Goal: Transaction & Acquisition: Book appointment/travel/reservation

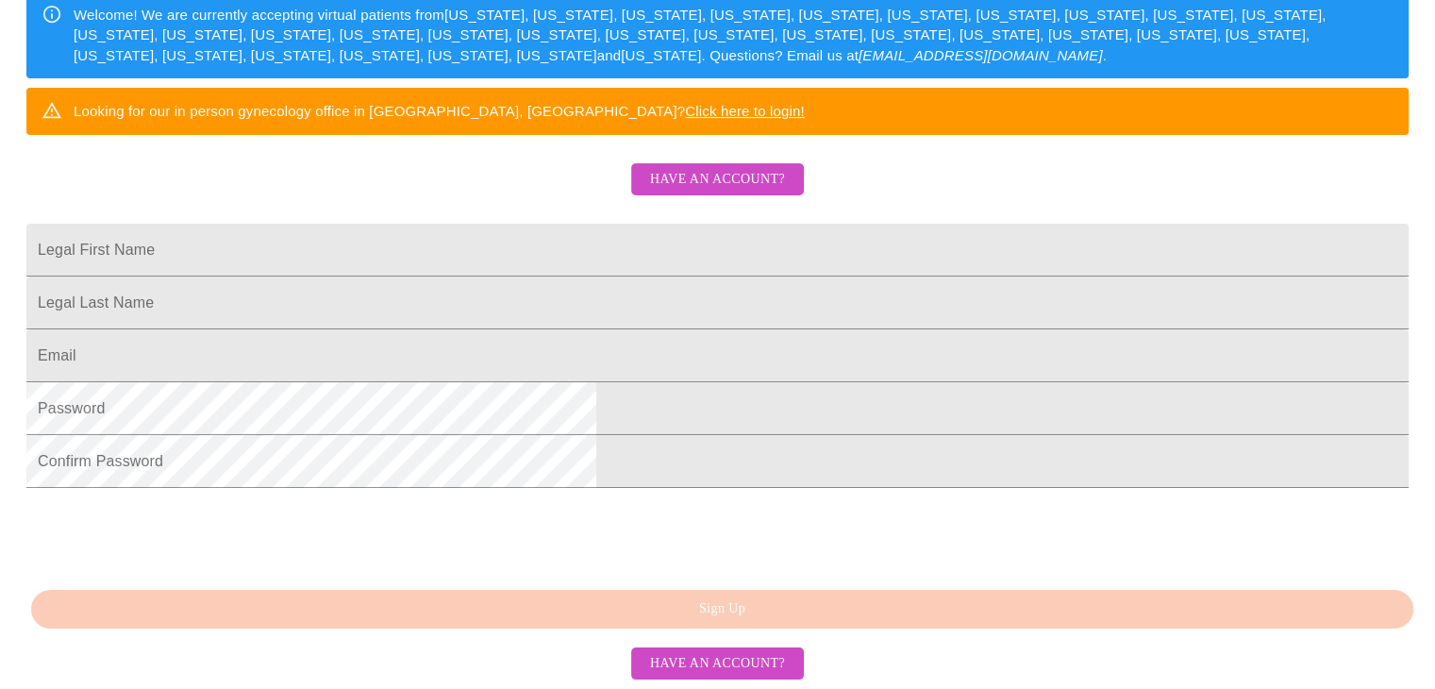
scroll to position [401, 0]
click at [524, 227] on input "Legal First Name" at bounding box center [717, 250] width 1382 height 53
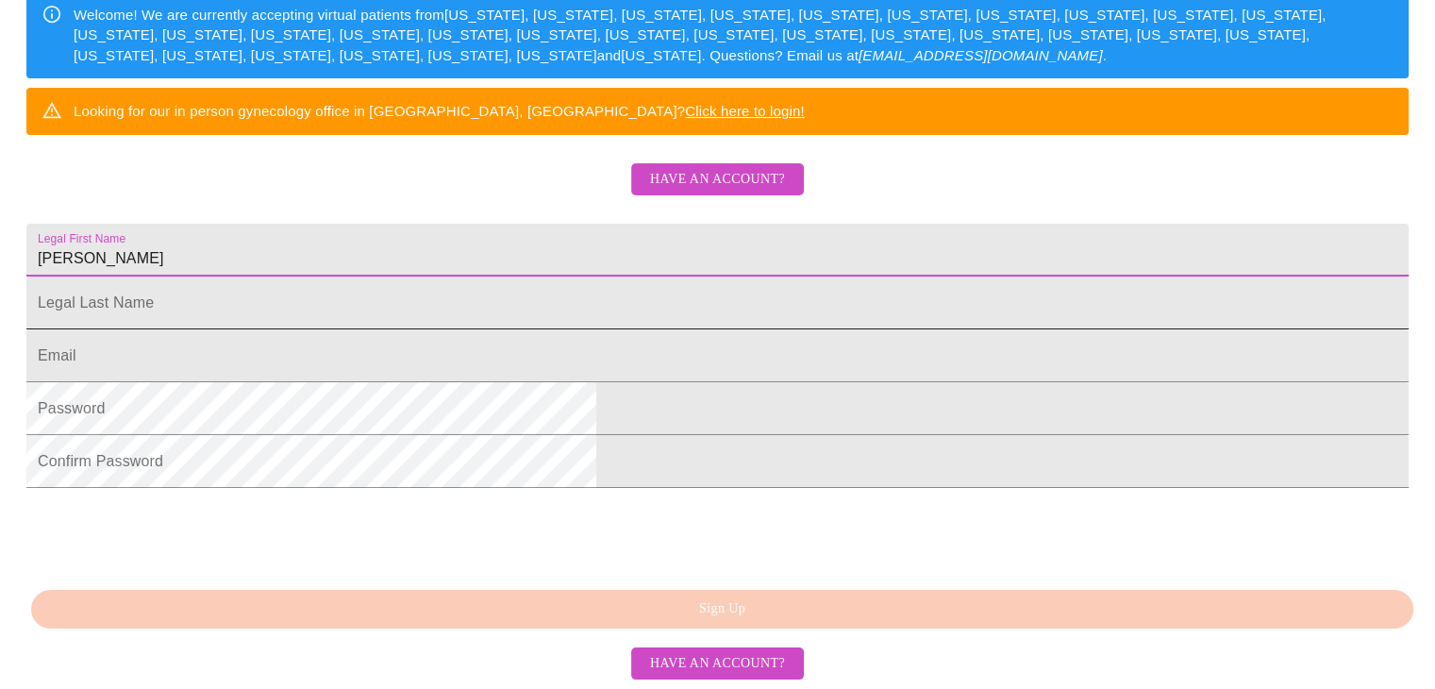
type input "[PERSON_NAME]"
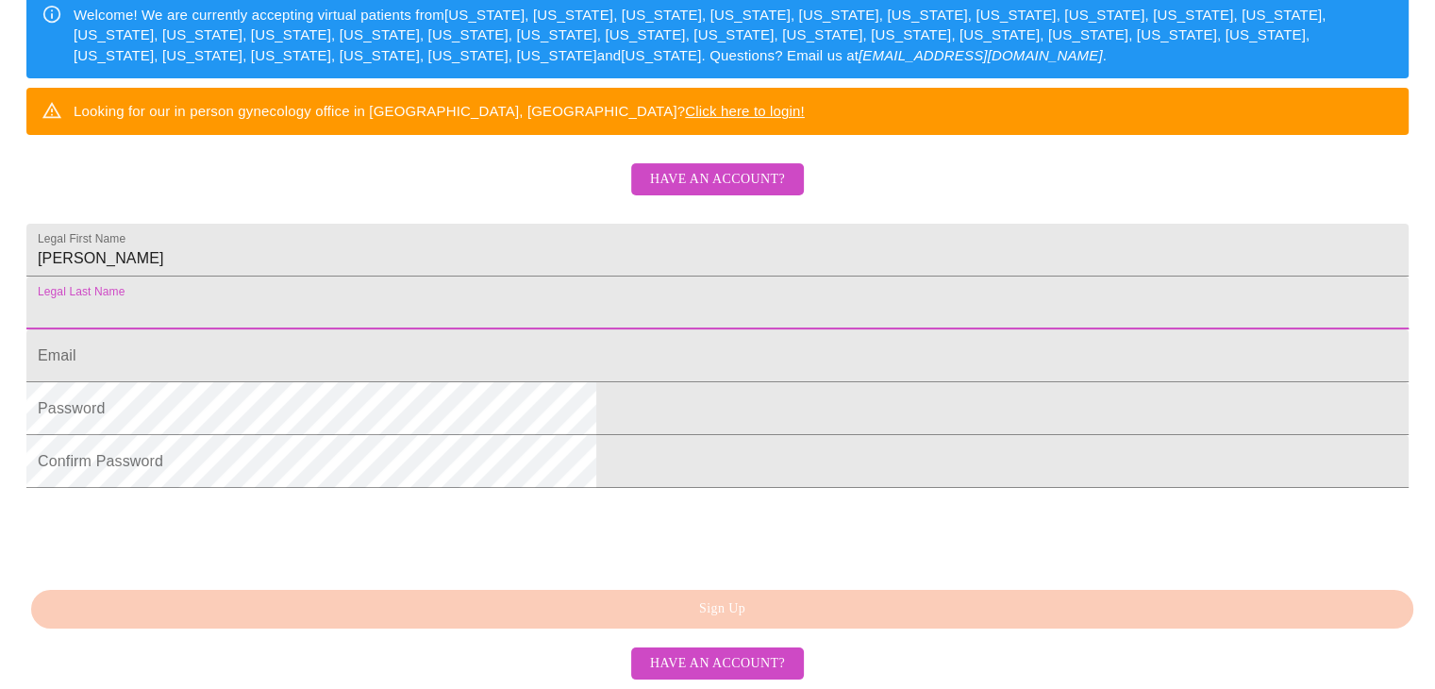
click at [541, 287] on input "Legal First Name" at bounding box center [717, 302] width 1382 height 53
type input "Weeder"
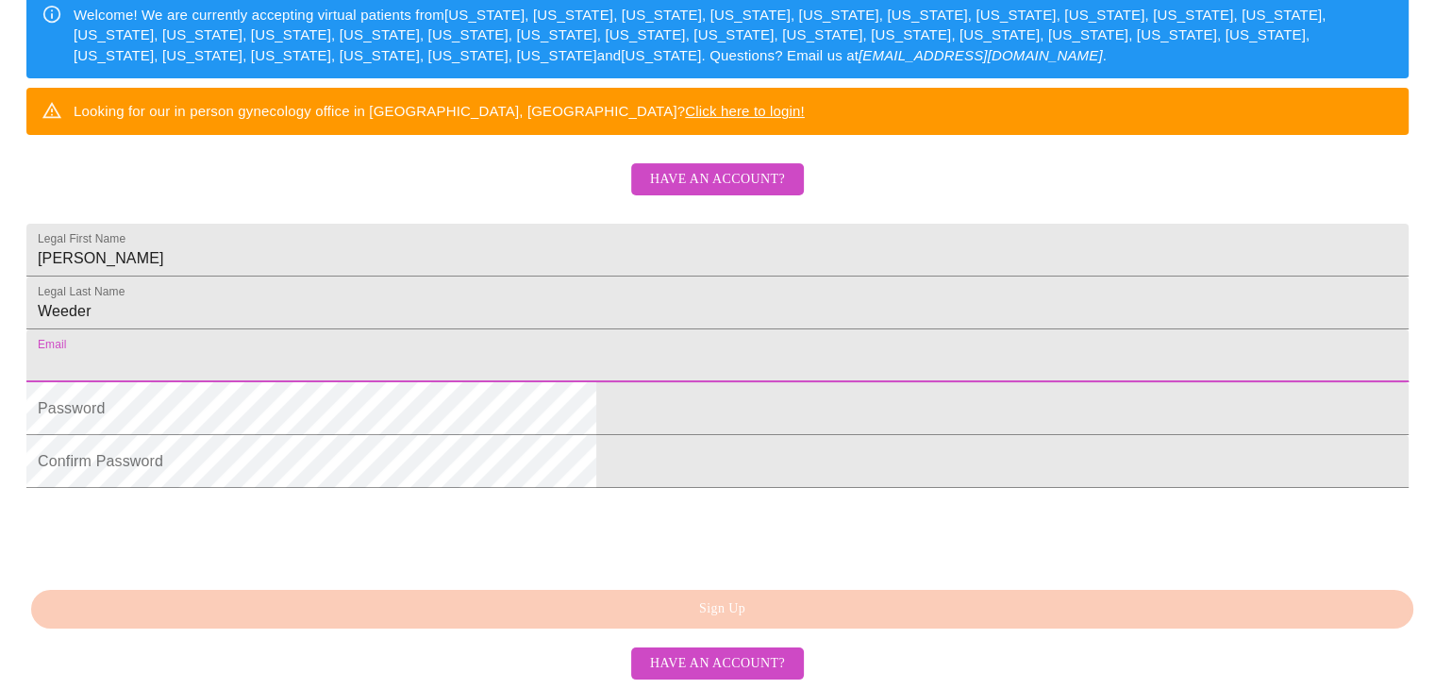
click at [491, 363] on input "Legal First Name" at bounding box center [717, 355] width 1382 height 53
type input "[EMAIL_ADDRESS][DOMAIN_NAME]"
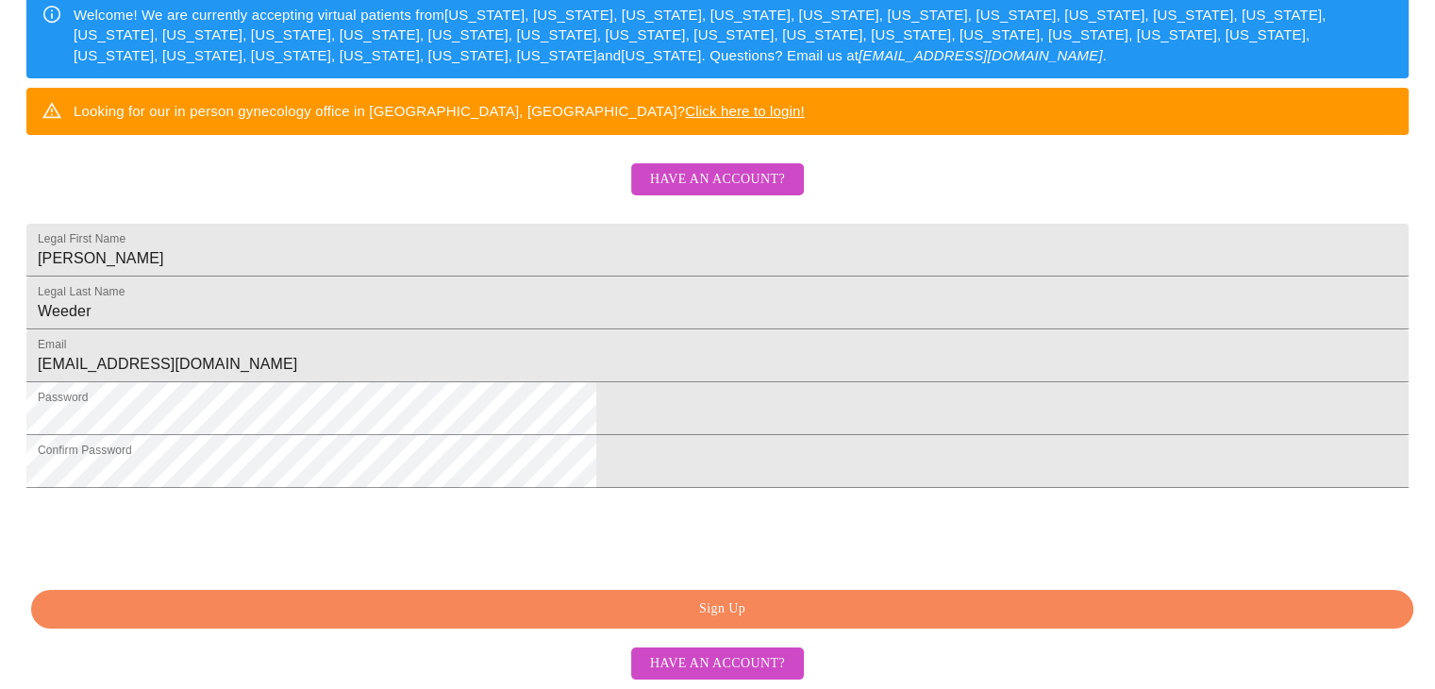
scroll to position [467, 0]
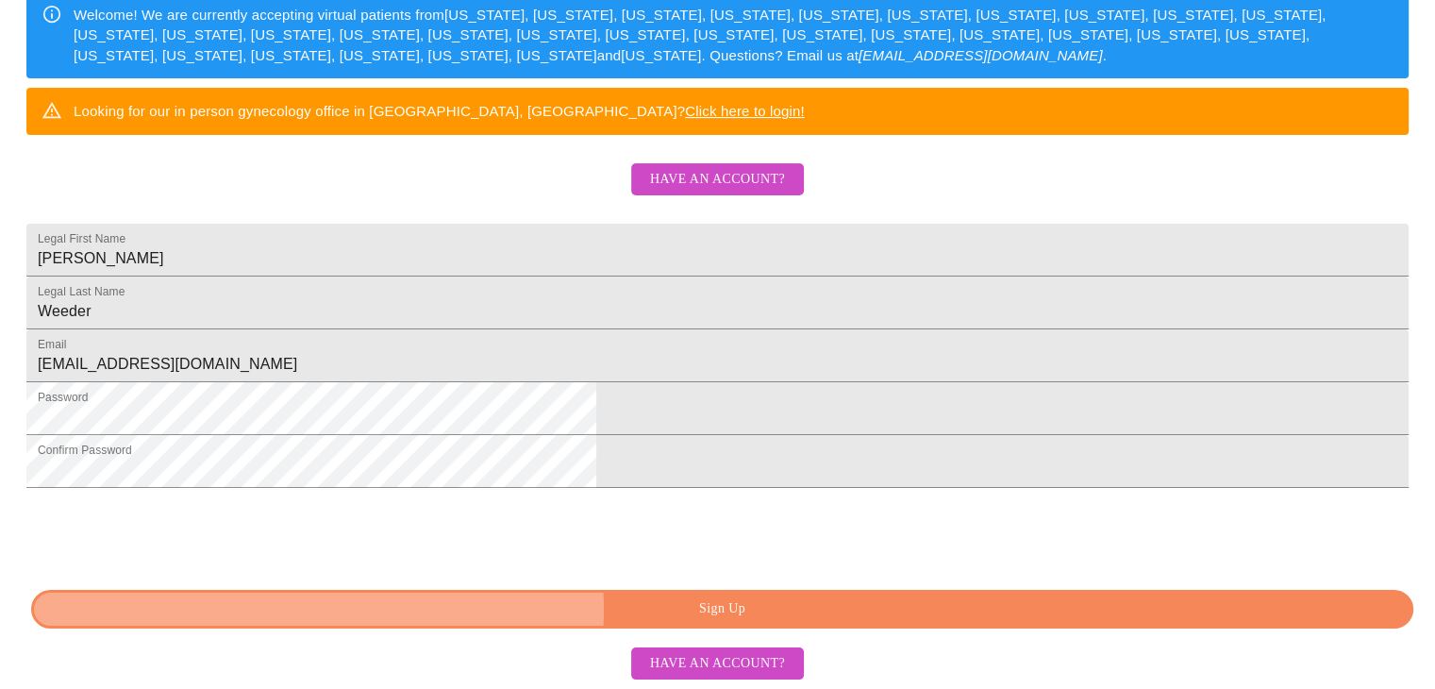
click at [724, 608] on span "Sign Up" at bounding box center [722, 609] width 1339 height 24
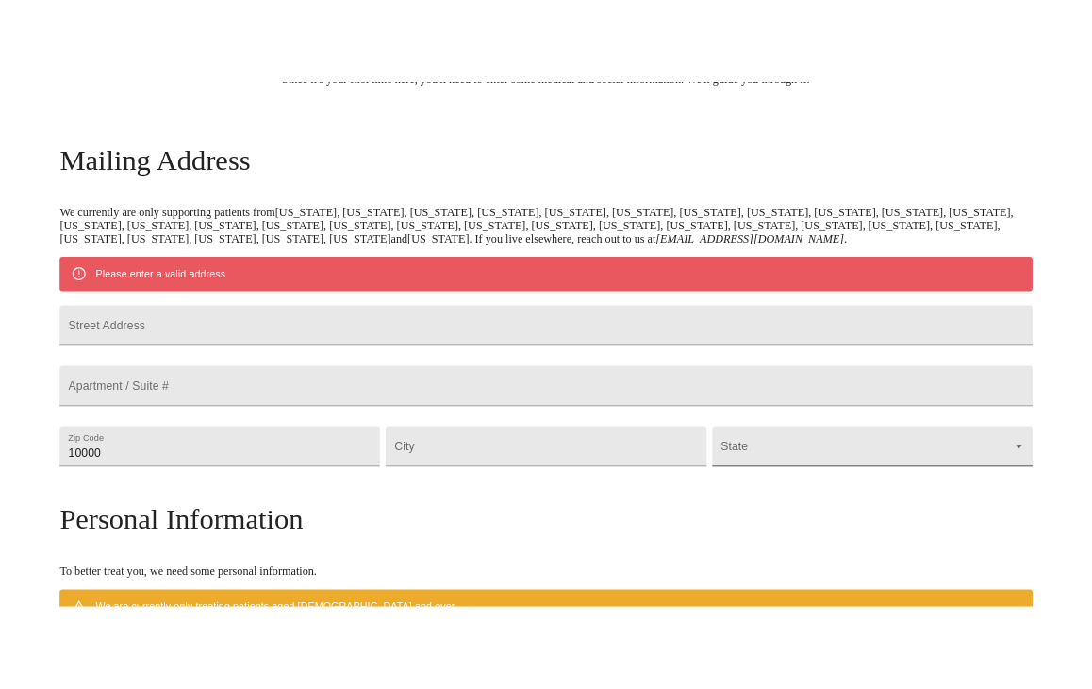
scroll to position [219, 0]
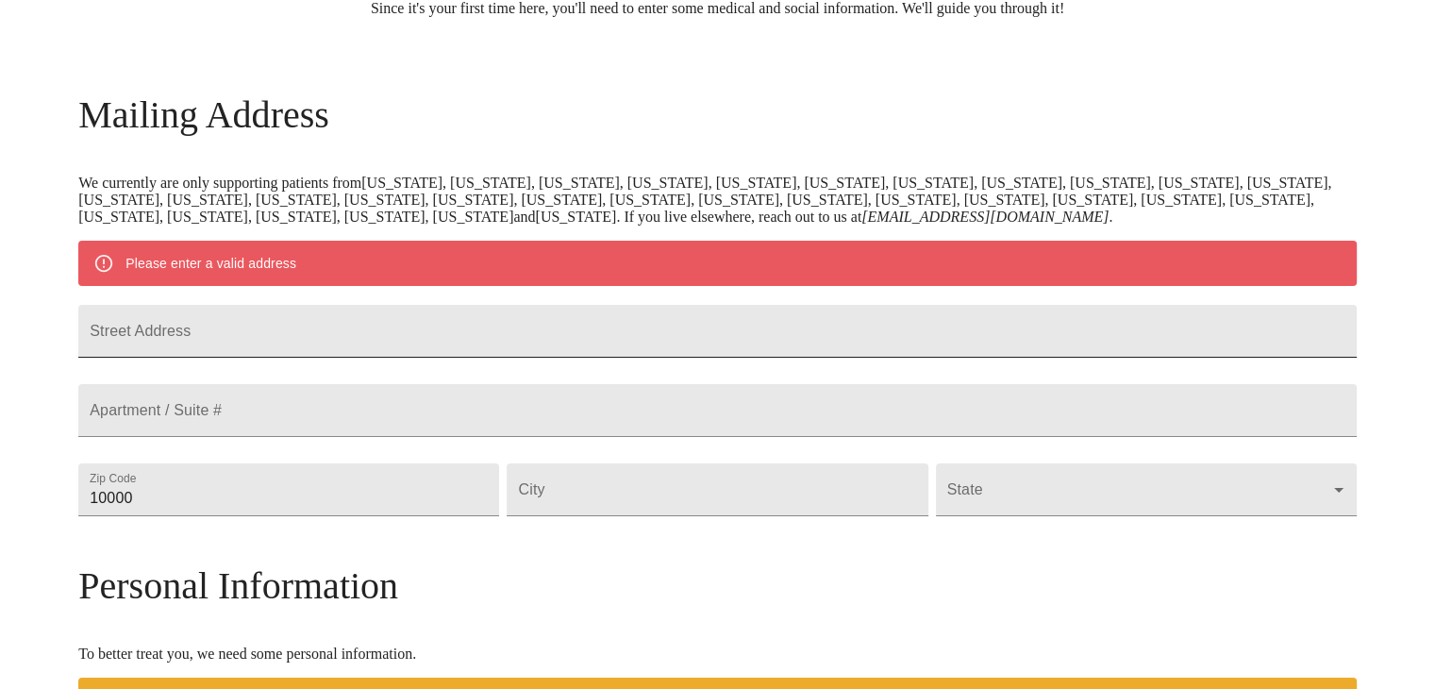
click at [365, 329] on input "Street Address" at bounding box center [717, 331] width 1278 height 53
type input "[STREET_ADDRESS][PERSON_NAME][PERSON_NAME]"
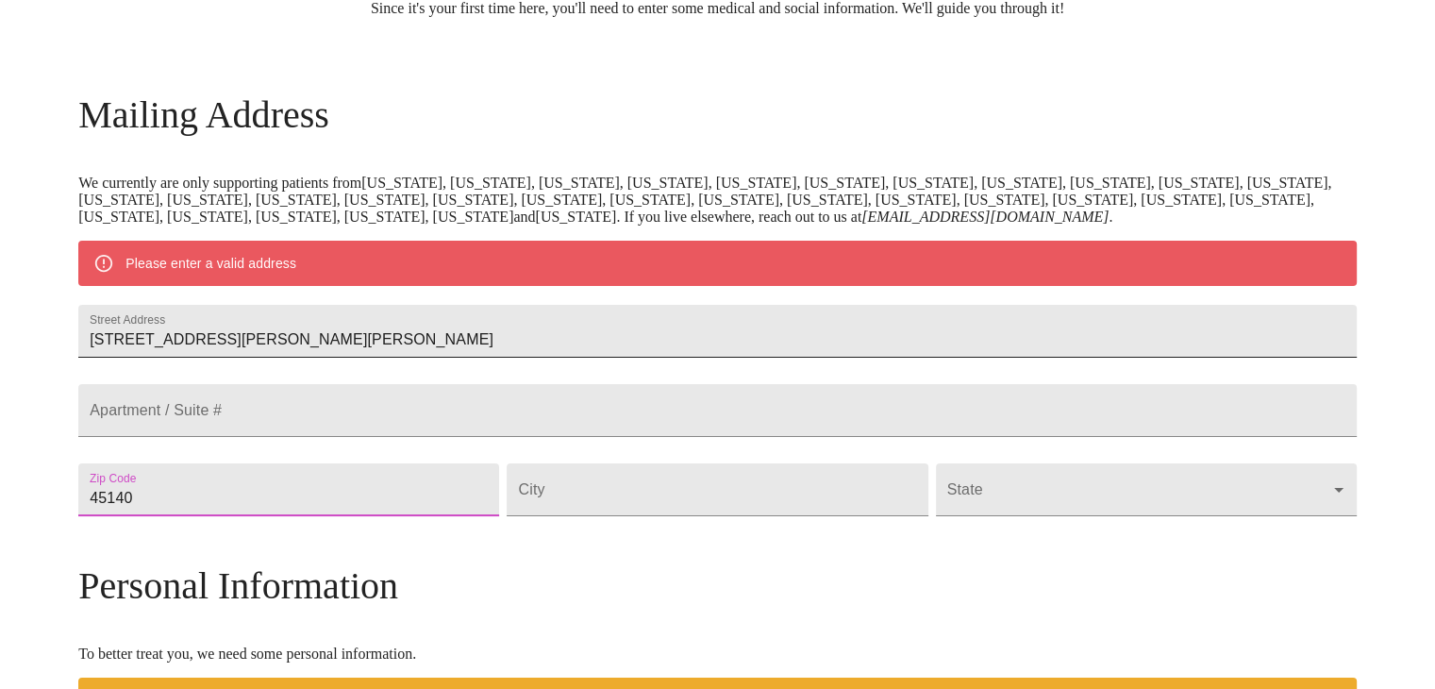
type input "45140"
type input "Loveland"
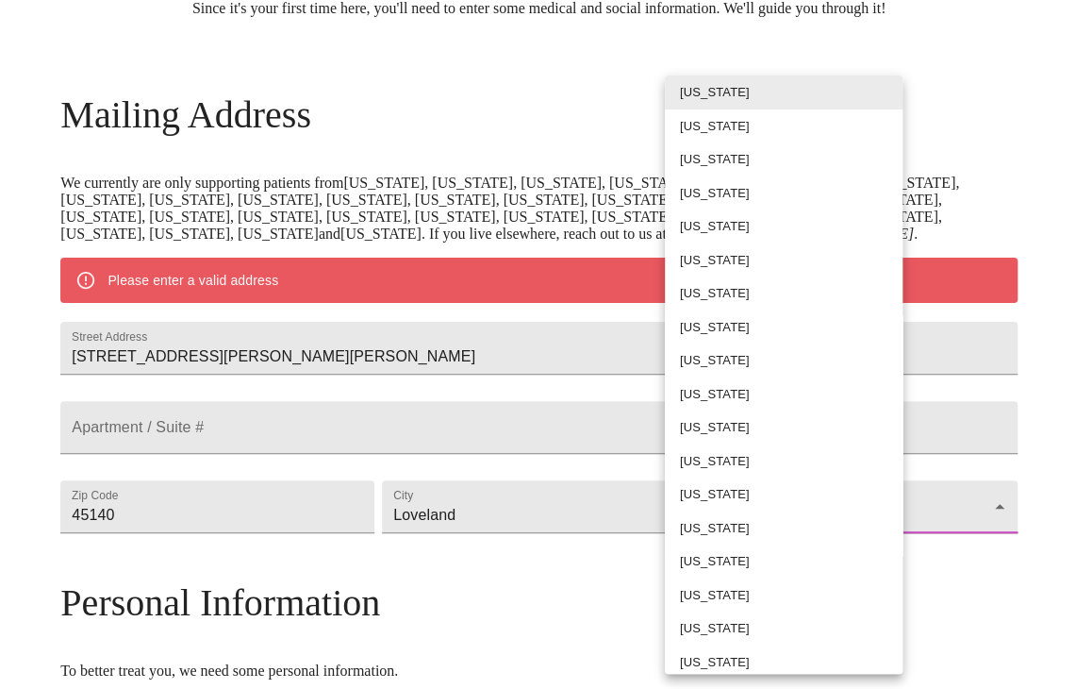
click at [808, 593] on body "MyMenopauseRx Welcome to MyMenopauseRx Since it's your first time here, you'll …" at bounding box center [546, 533] width 1077 height 1488
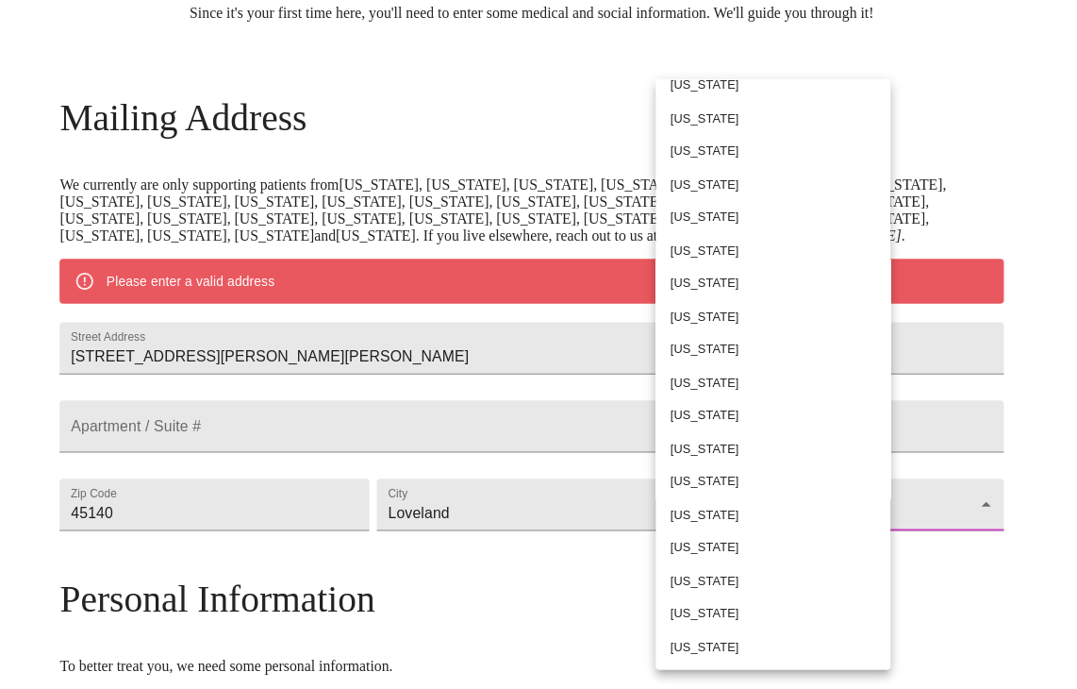
scroll to position [691, 0]
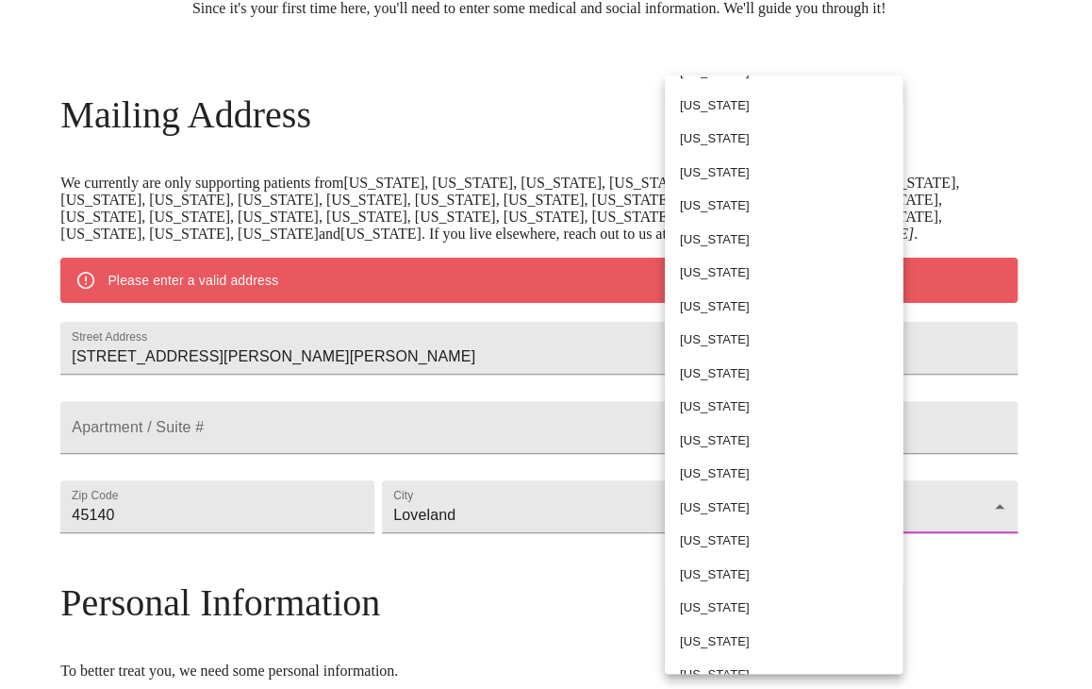
click at [718, 545] on li "[US_STATE]" at bounding box center [791, 541] width 252 height 34
type input "[US_STATE]"
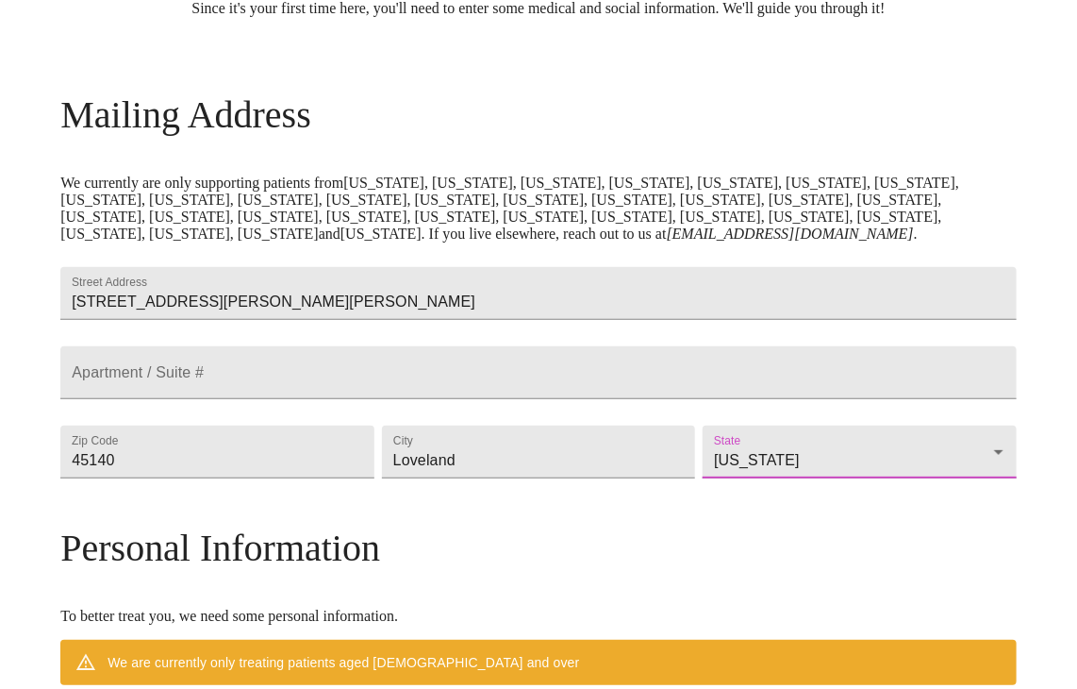
click at [1016, 101] on div "MyMenopauseRx Welcome to MyMenopauseRx Since it's your first time here, you'll …" at bounding box center [538, 505] width 956 height 1433
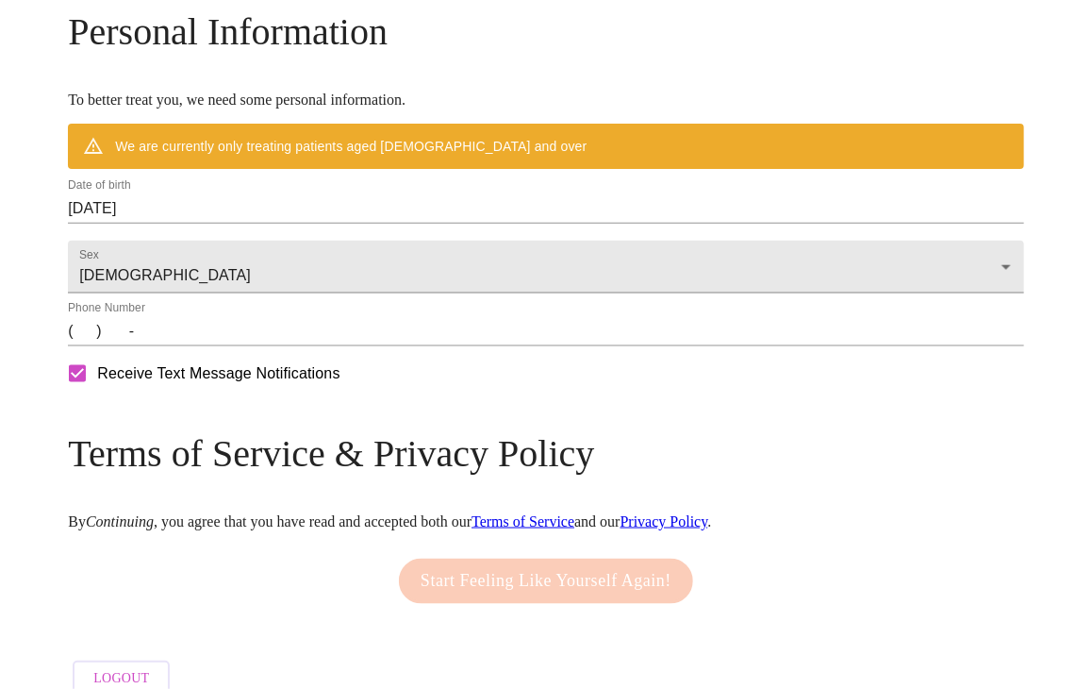
scroll to position [736, 0]
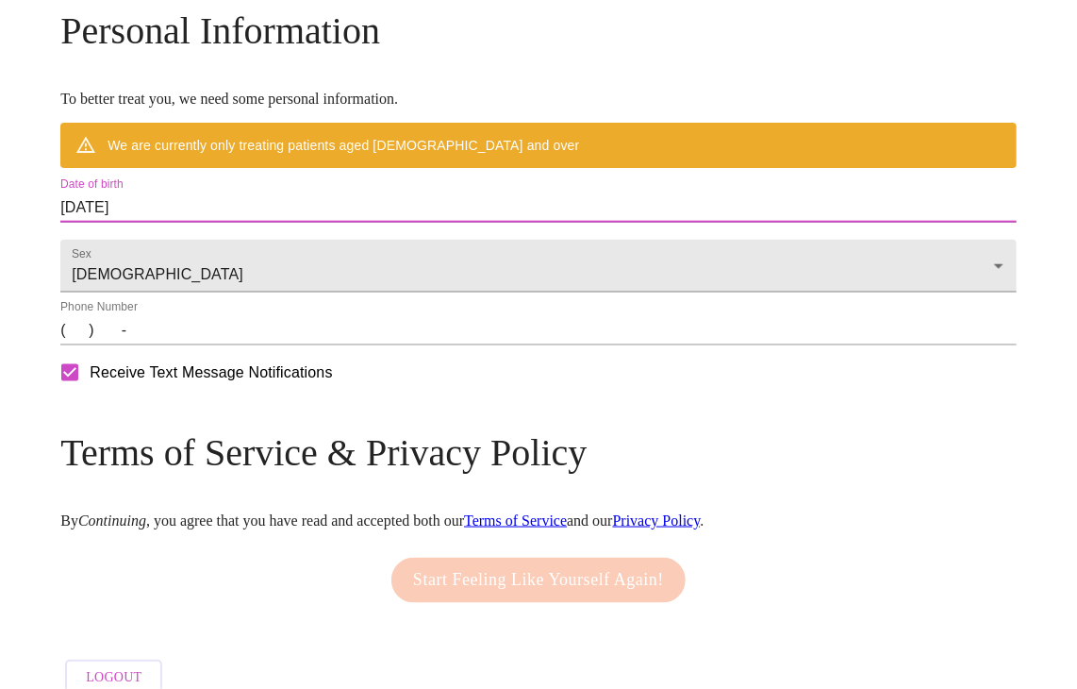
click at [189, 223] on input "[DATE]" at bounding box center [538, 207] width 956 height 30
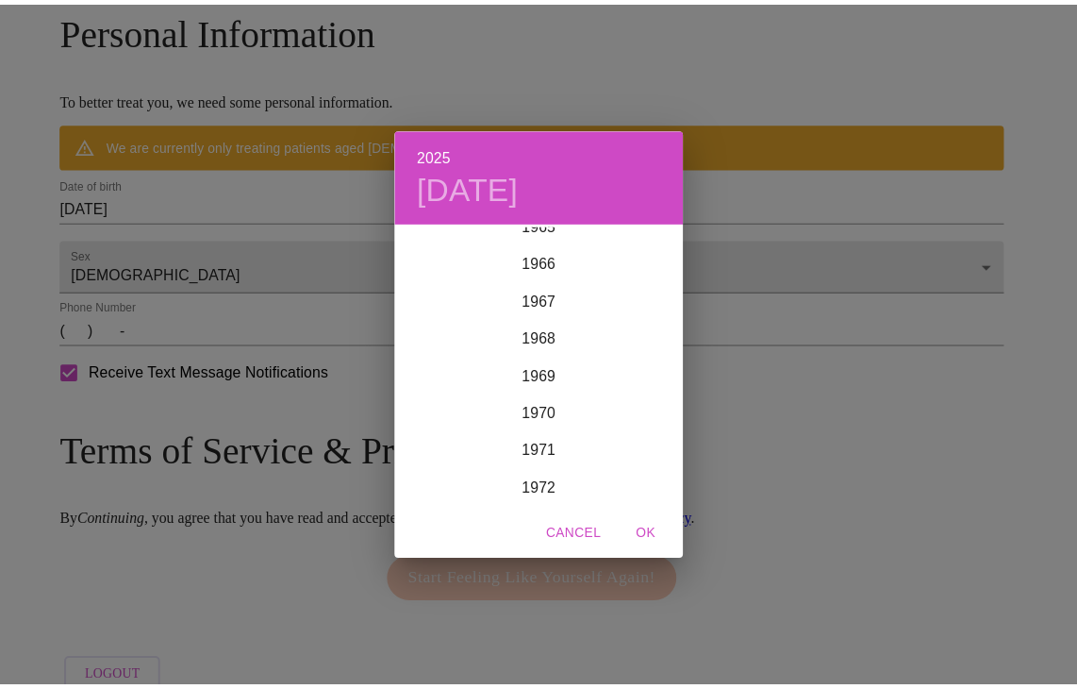
scroll to position [2539, 0]
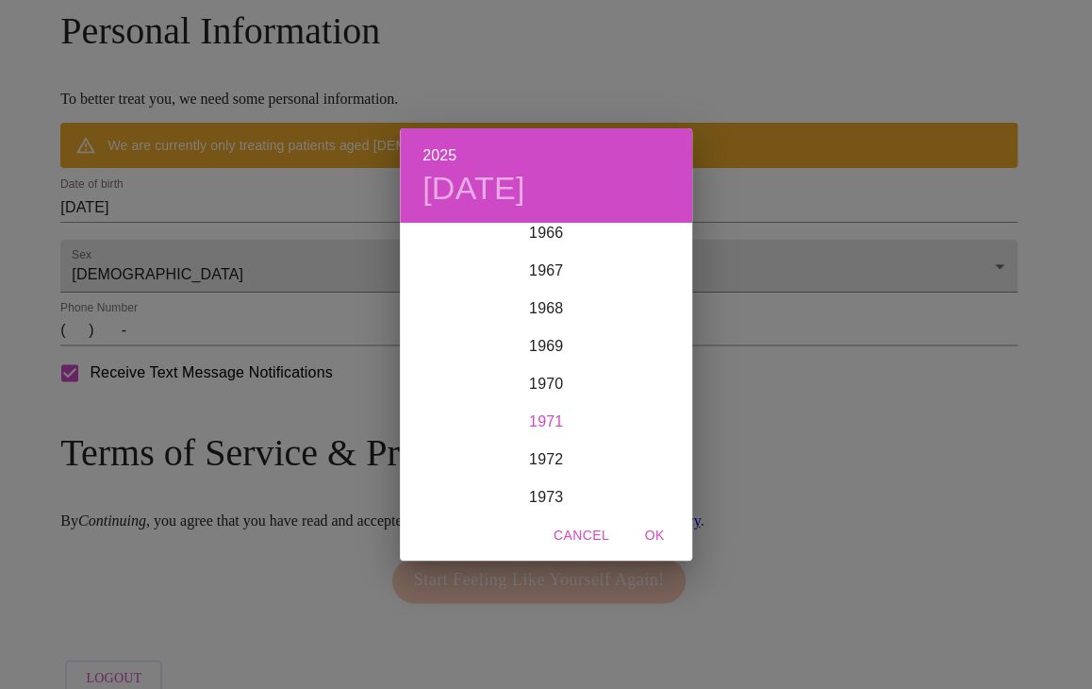
click at [552, 424] on div "1971" at bounding box center [546, 422] width 292 height 38
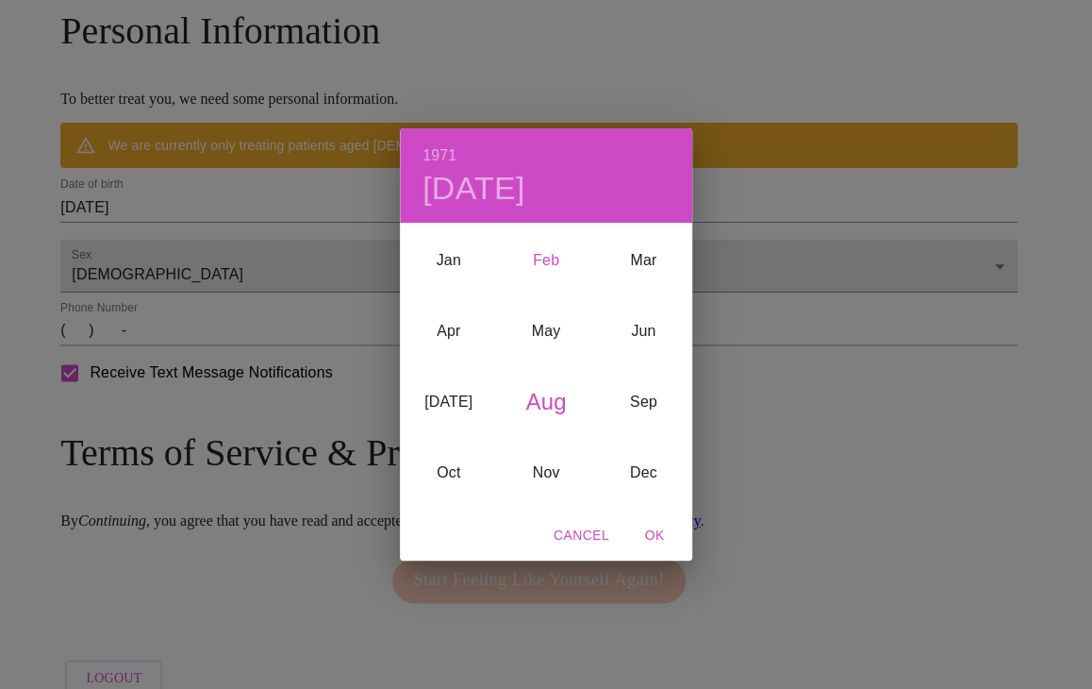
click at [545, 261] on div "Feb" at bounding box center [545, 260] width 97 height 71
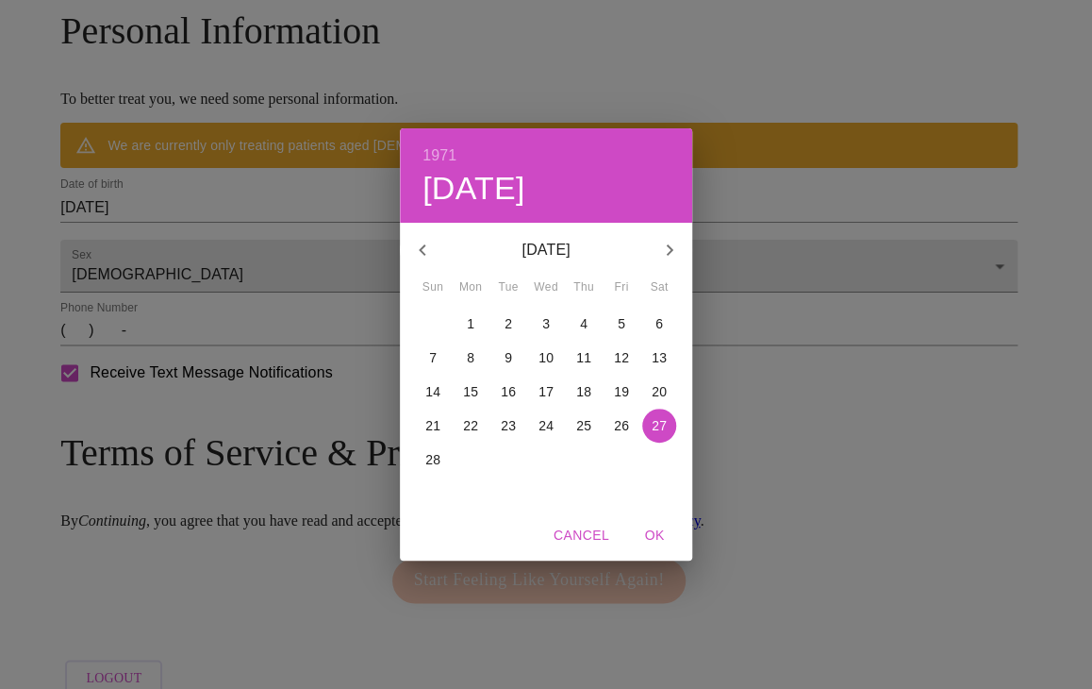
click at [478, 396] on span "15" at bounding box center [471, 391] width 34 height 19
click at [664, 533] on span "OK" at bounding box center [654, 536] width 45 height 24
type input "[DATE]"
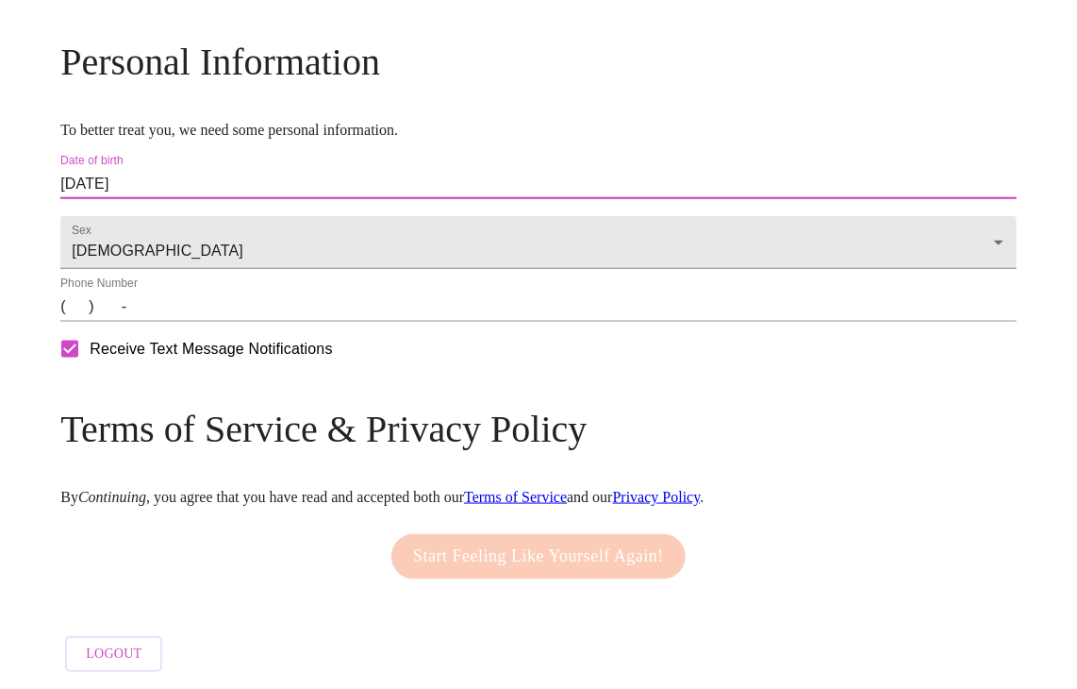
click at [189, 322] on input "(   )    -" at bounding box center [538, 306] width 956 height 30
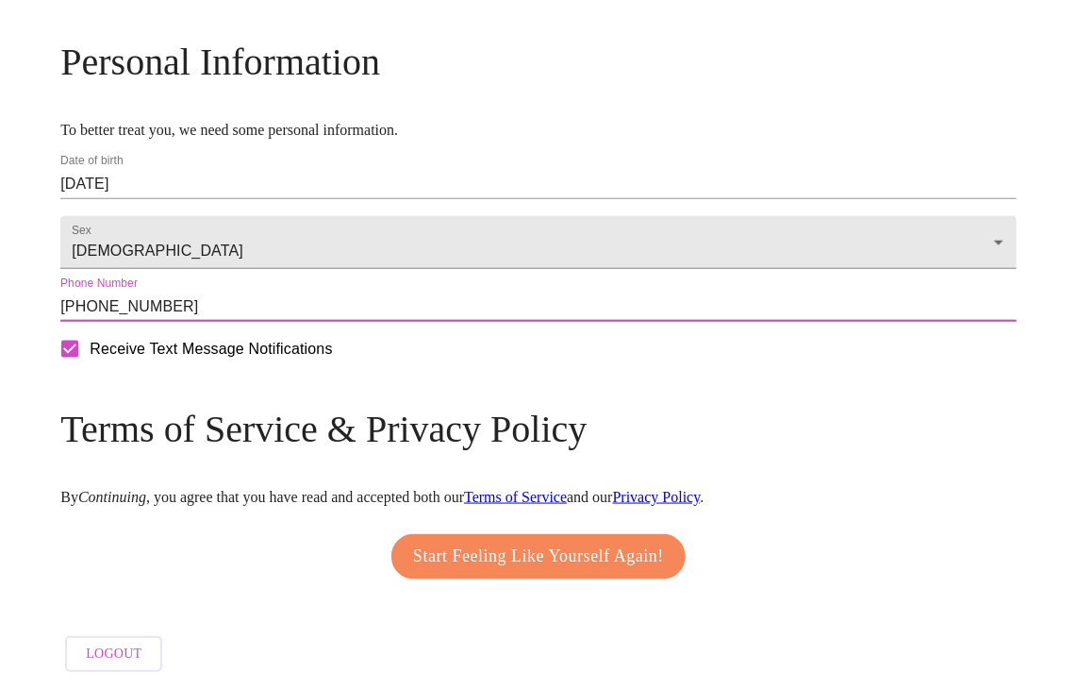
type input "[PHONE_NUMBER]"
click at [562, 572] on span "Start Feeling Like Yourself Again!" at bounding box center [538, 556] width 251 height 30
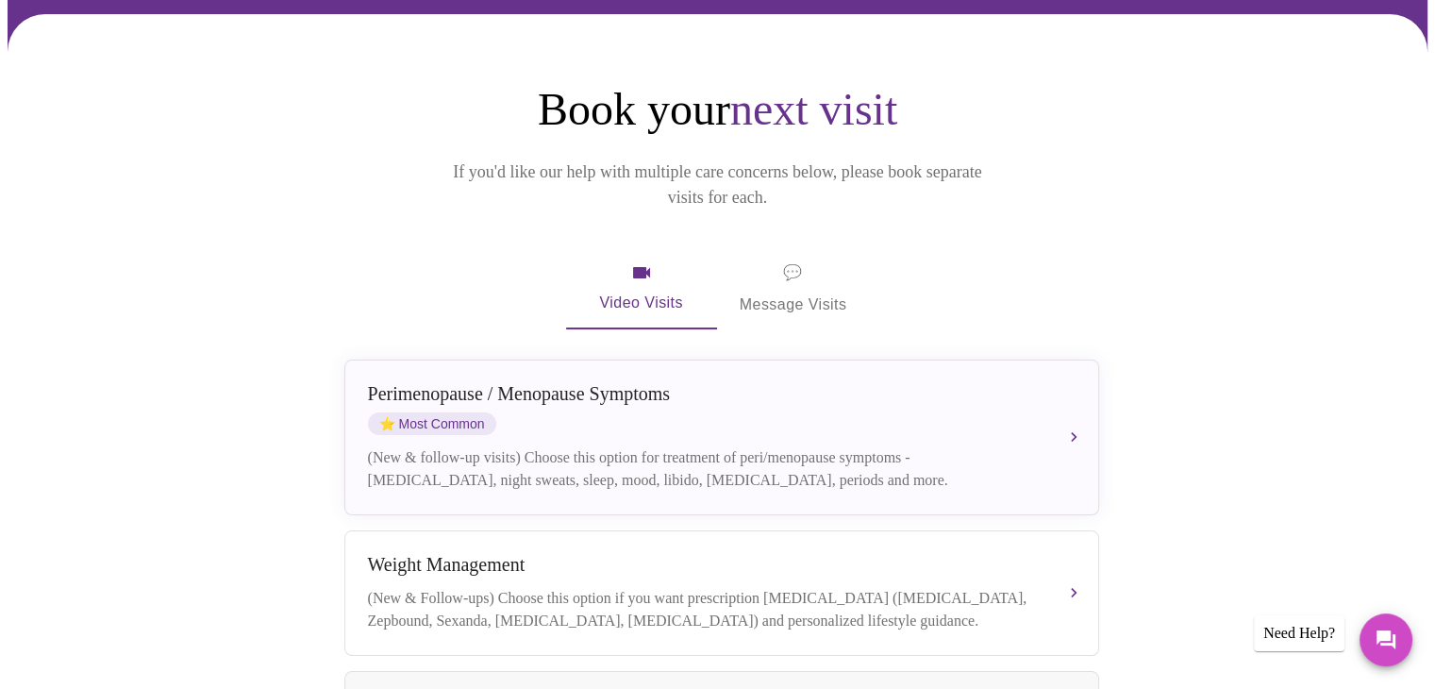
scroll to position [192, 0]
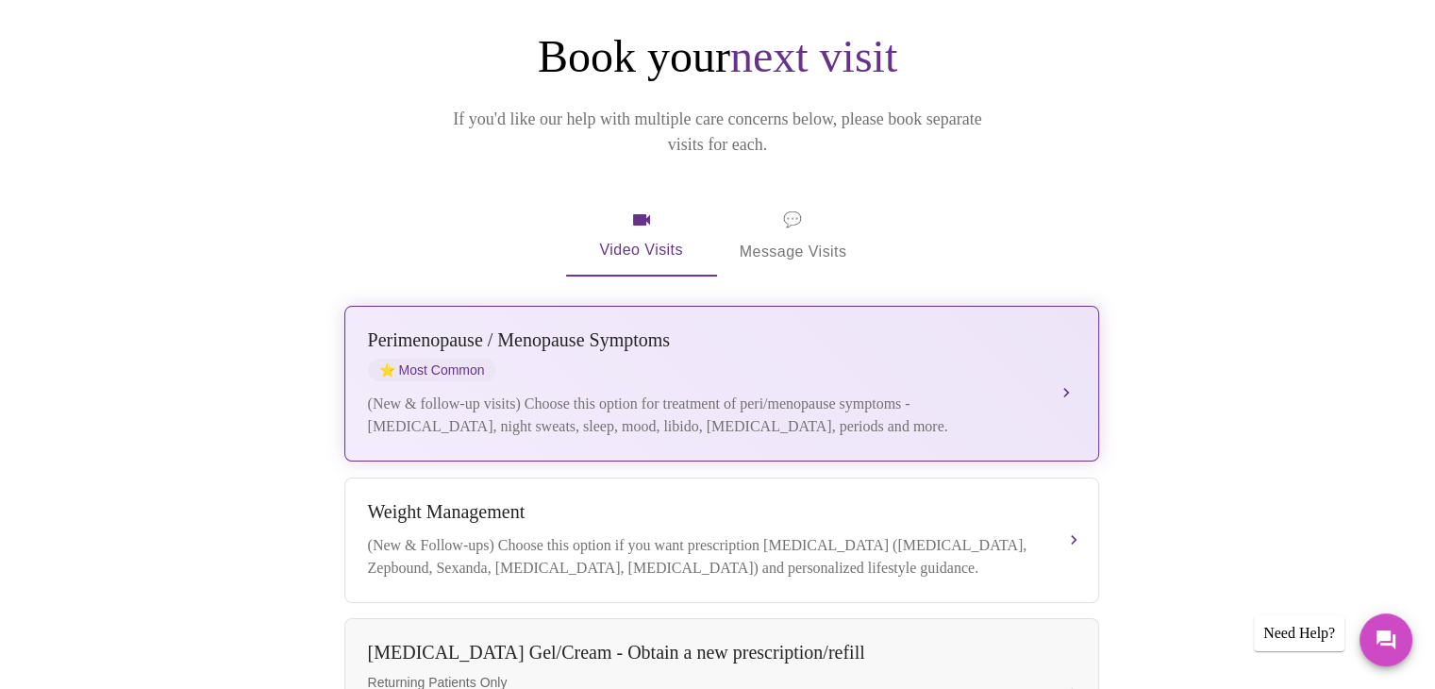
click at [1005, 358] on div "[MEDICAL_DATA] / Menopause Symptoms ⭐ Most Common (New & follow-up visits) Choo…" at bounding box center [721, 383] width 707 height 108
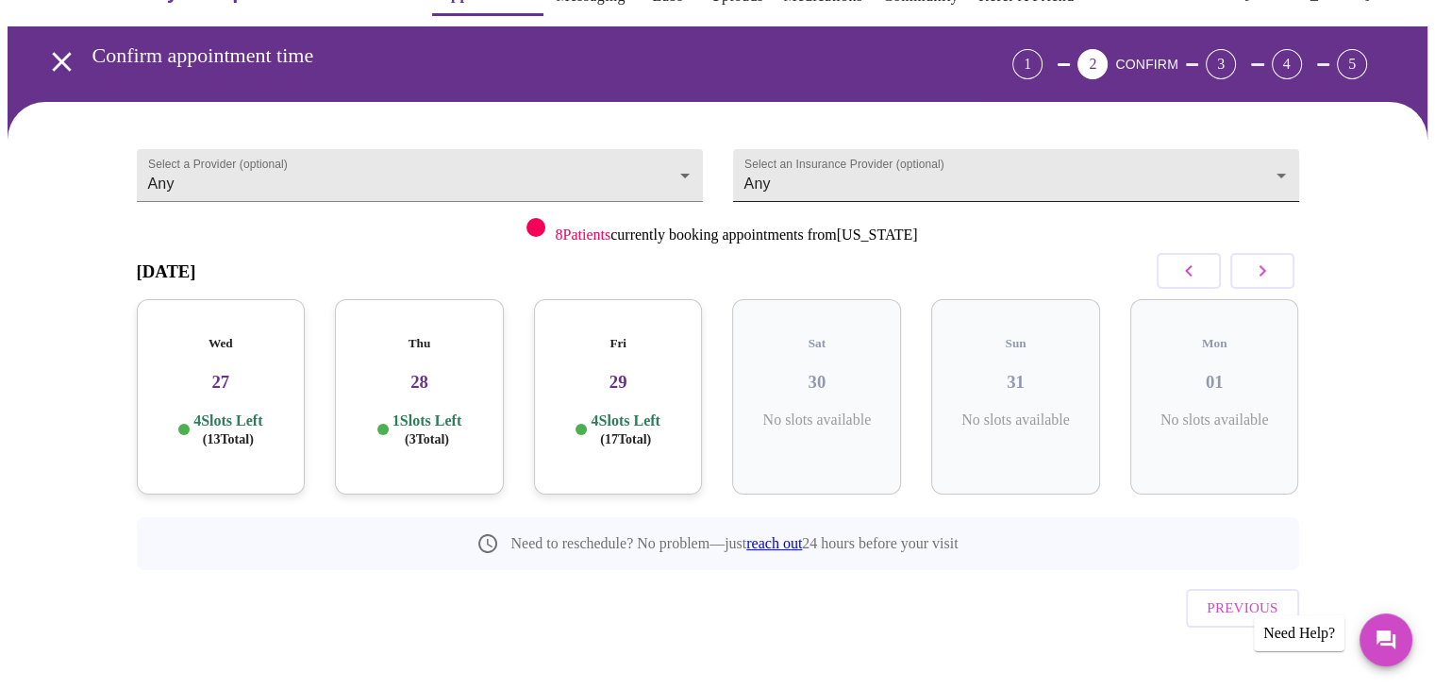
click at [823, 169] on body "MyMenopauseRx Appointments Messaging Labs Uploads Medications Community Refer a…" at bounding box center [718, 339] width 1420 height 766
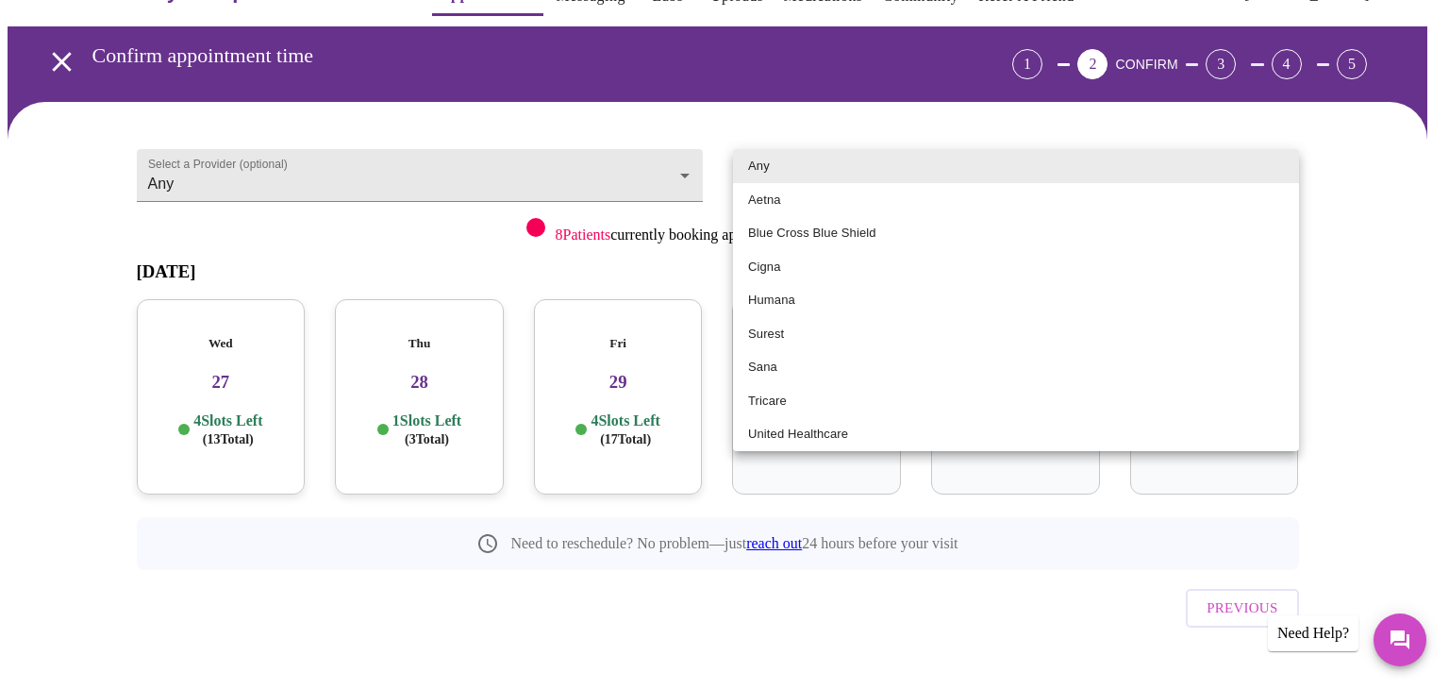
click at [791, 167] on li "Any" at bounding box center [1016, 166] width 566 height 34
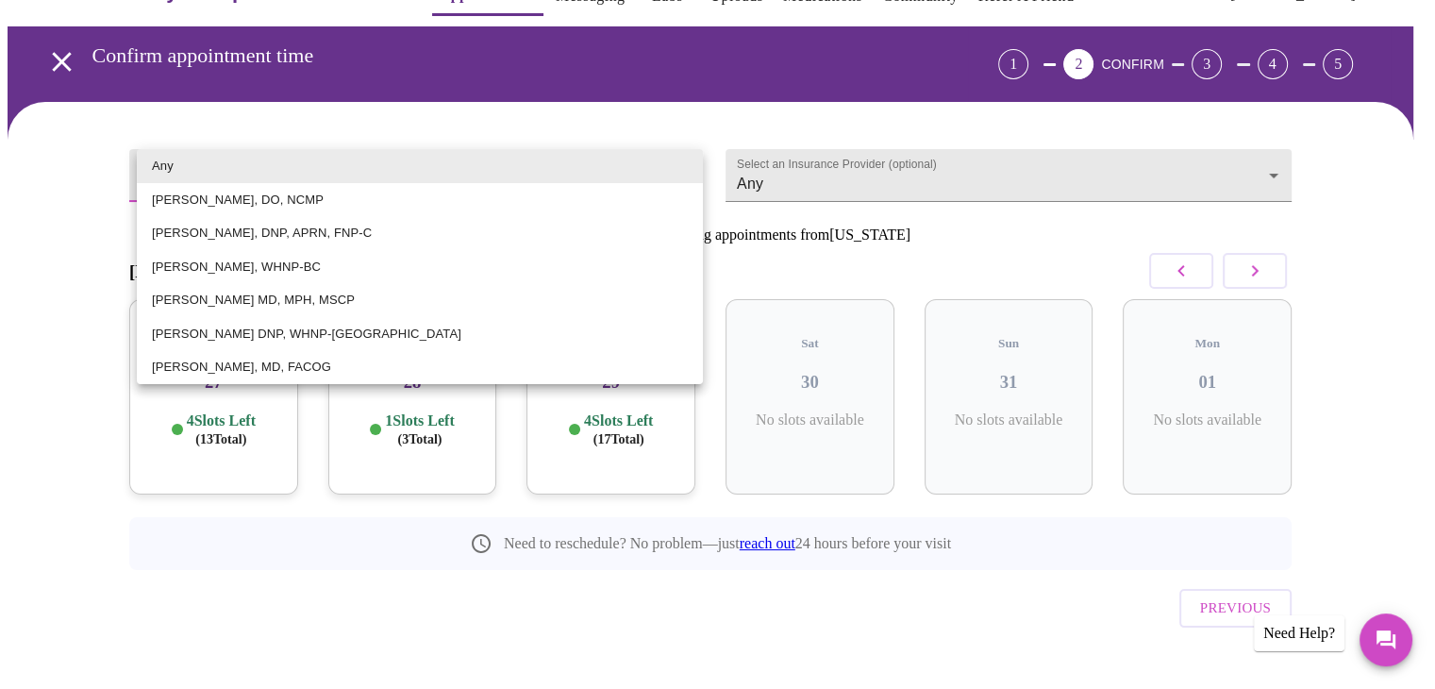
click at [619, 181] on body "MyMenopauseRx Appointments Messaging Labs Uploads Medications Community Refer a…" at bounding box center [718, 339] width 1420 height 766
click at [664, 121] on div at bounding box center [724, 344] width 1449 height 689
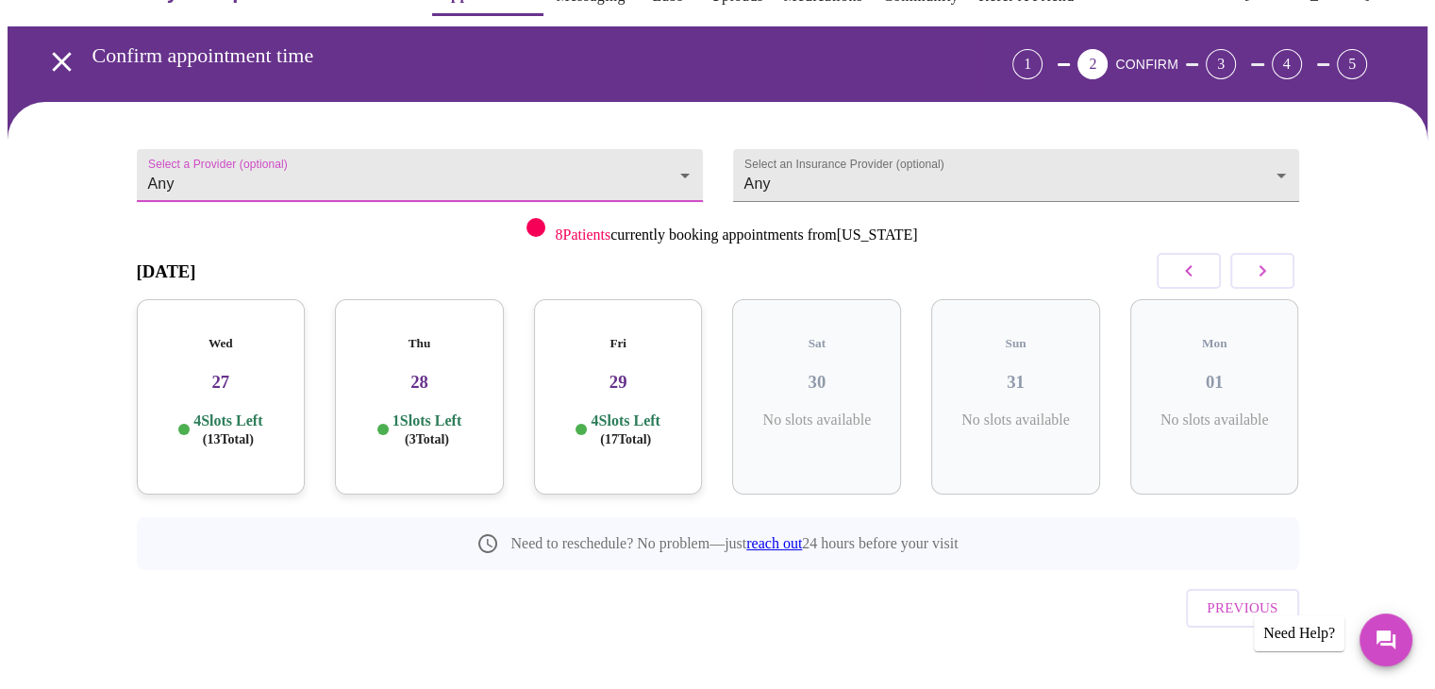
click at [1260, 276] on icon "button" at bounding box center [1262, 270] width 23 height 23
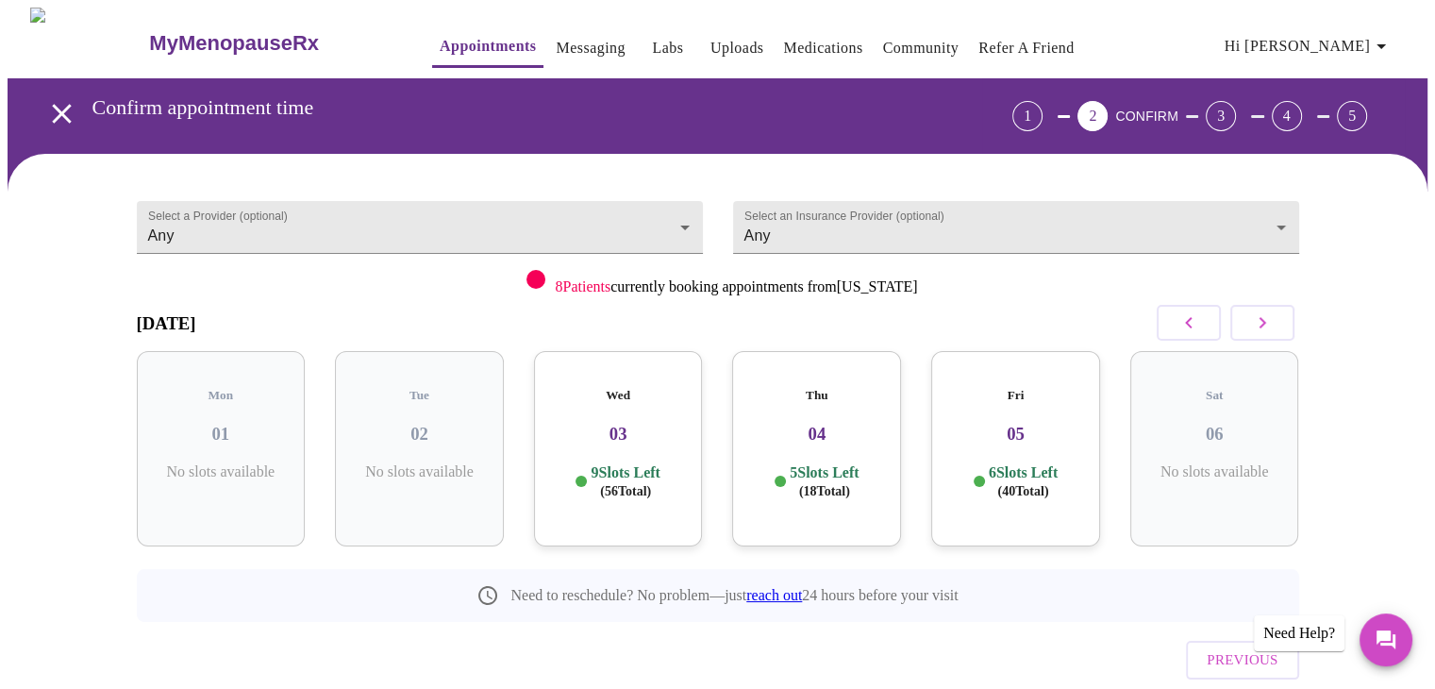
scroll to position [0, 0]
click at [613, 484] on span "( 56 Total)" at bounding box center [625, 491] width 51 height 14
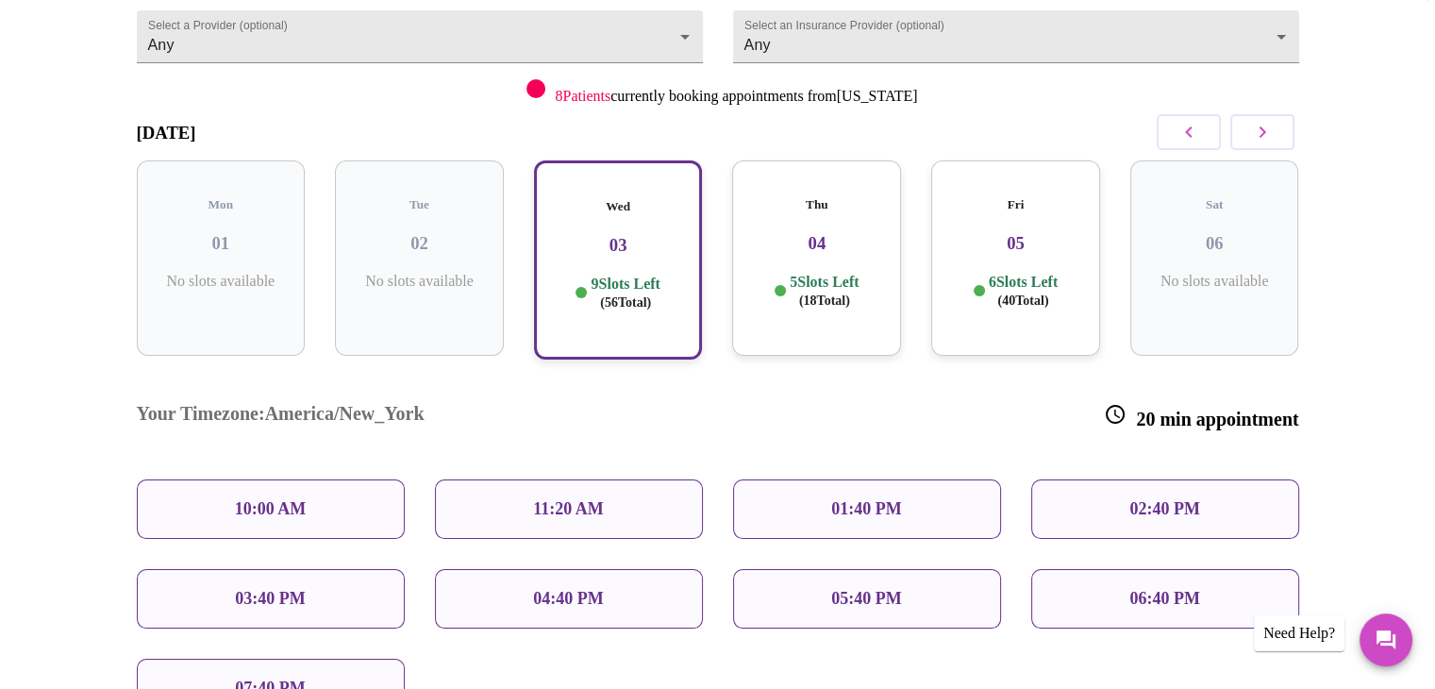
scroll to position [189, 0]
click at [324, 481] on div "10:00 AM" at bounding box center [271, 510] width 268 height 59
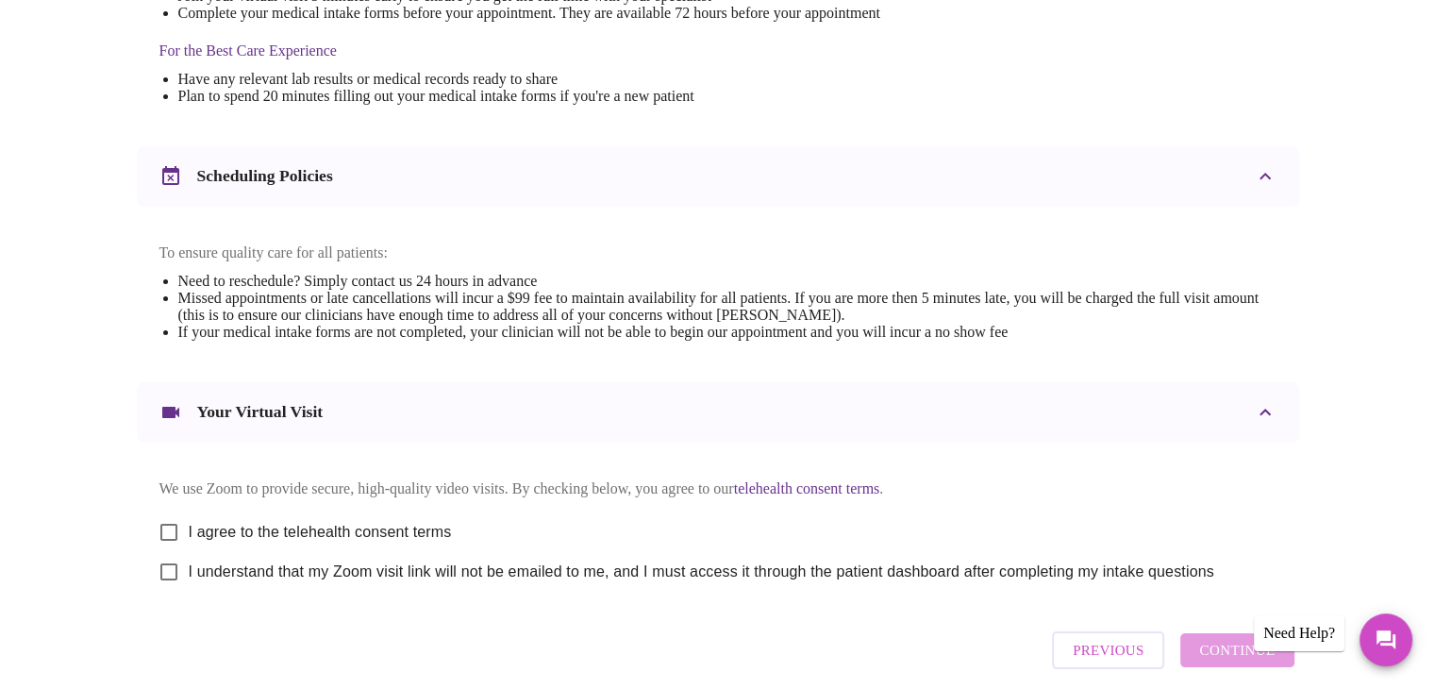
scroll to position [678, 0]
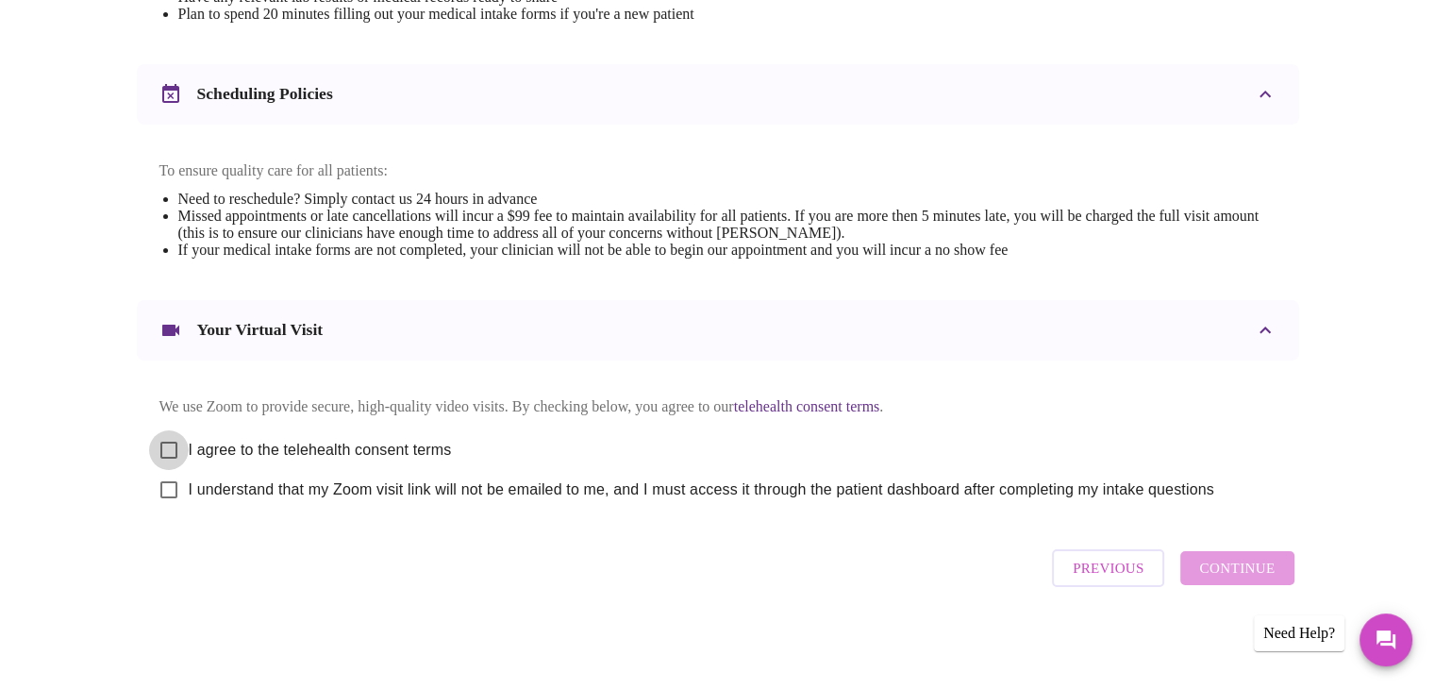
click at [171, 445] on input "I agree to the telehealth consent terms" at bounding box center [169, 450] width 40 height 40
checkbox input "true"
click at [168, 493] on input "I understand that my Zoom visit link will not be emailed to me, and I must acce…" at bounding box center [169, 490] width 40 height 40
checkbox input "true"
click at [1204, 578] on span "Continue" at bounding box center [1236, 568] width 75 height 25
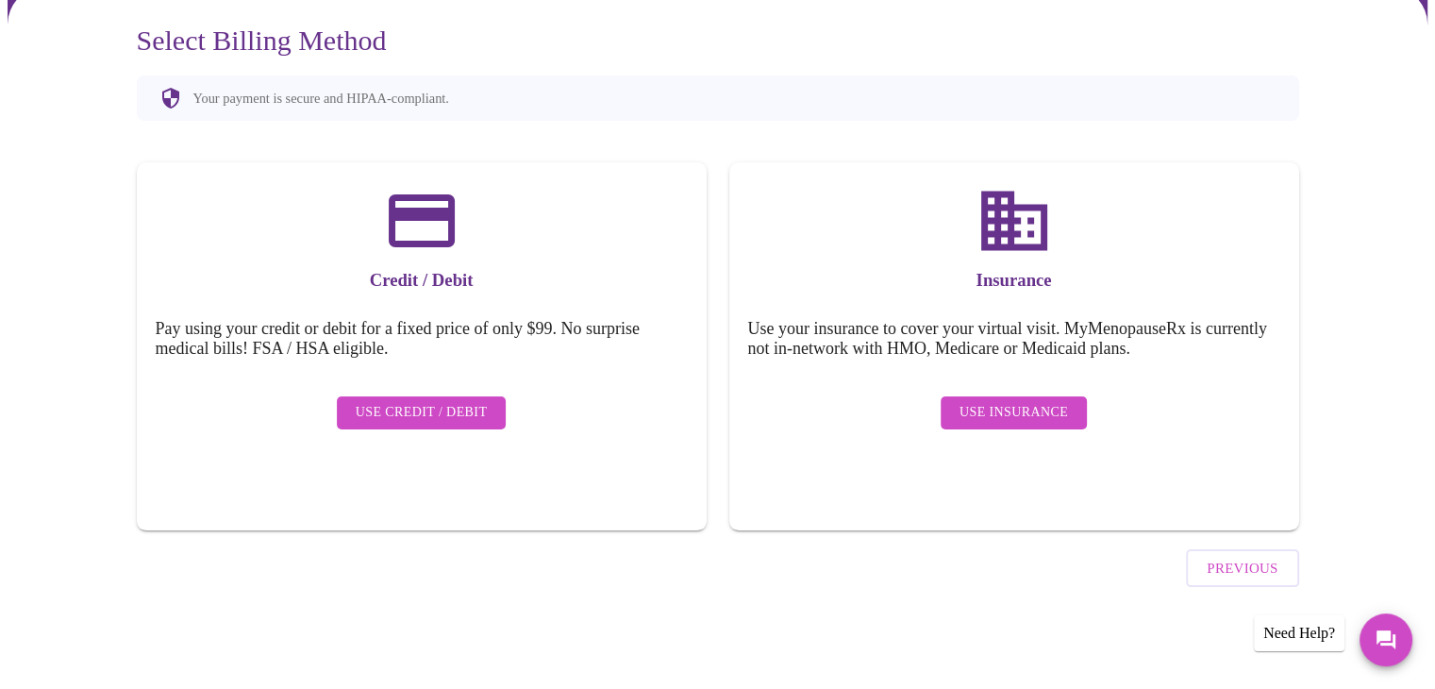
scroll to position [113, 0]
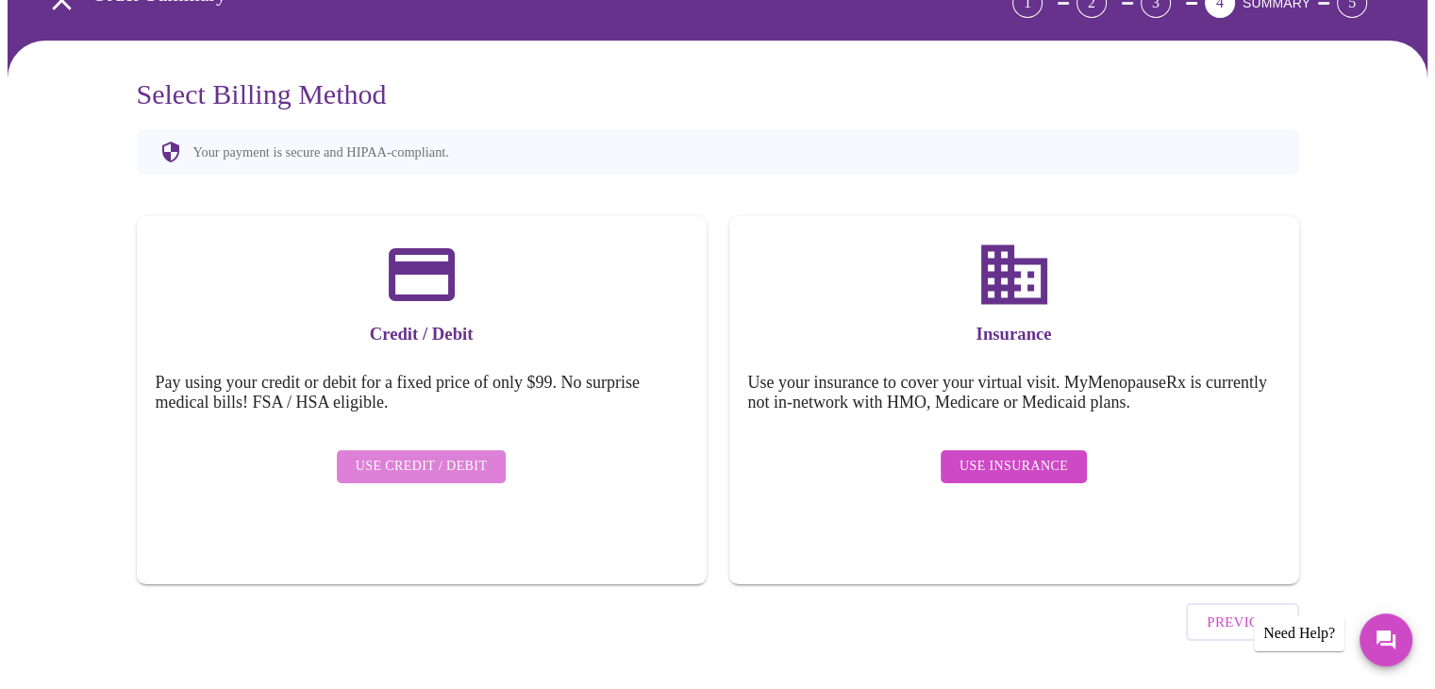
click at [444, 455] on span "Use Credit / Debit" at bounding box center [422, 467] width 132 height 24
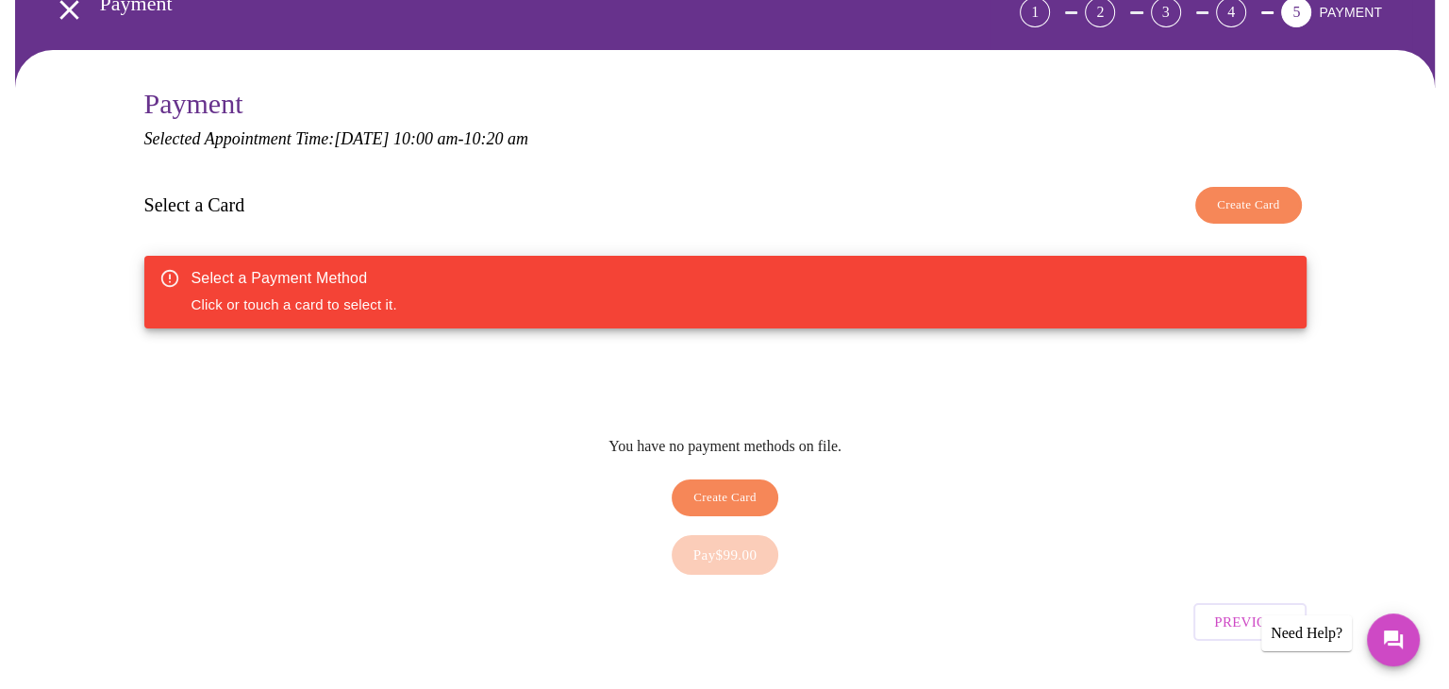
scroll to position [106, 0]
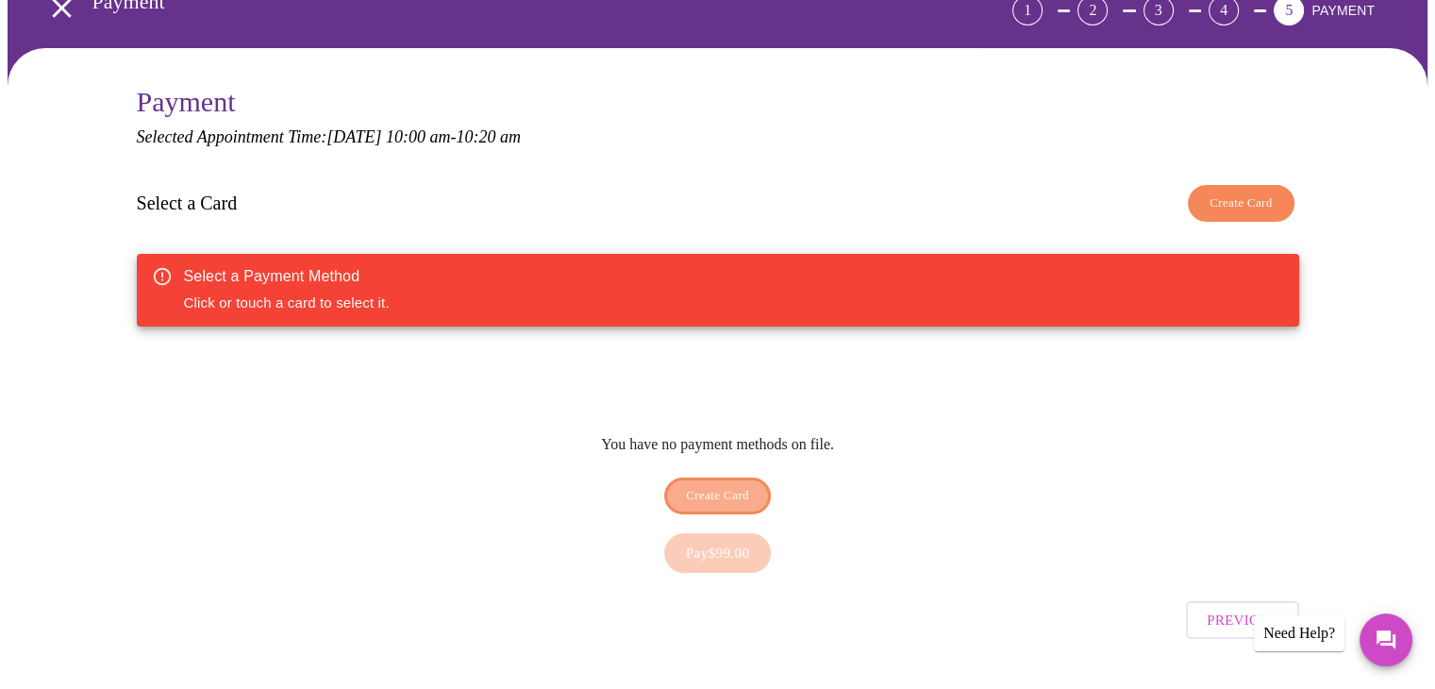
click at [732, 485] on span "Create Card" at bounding box center [717, 496] width 63 height 22
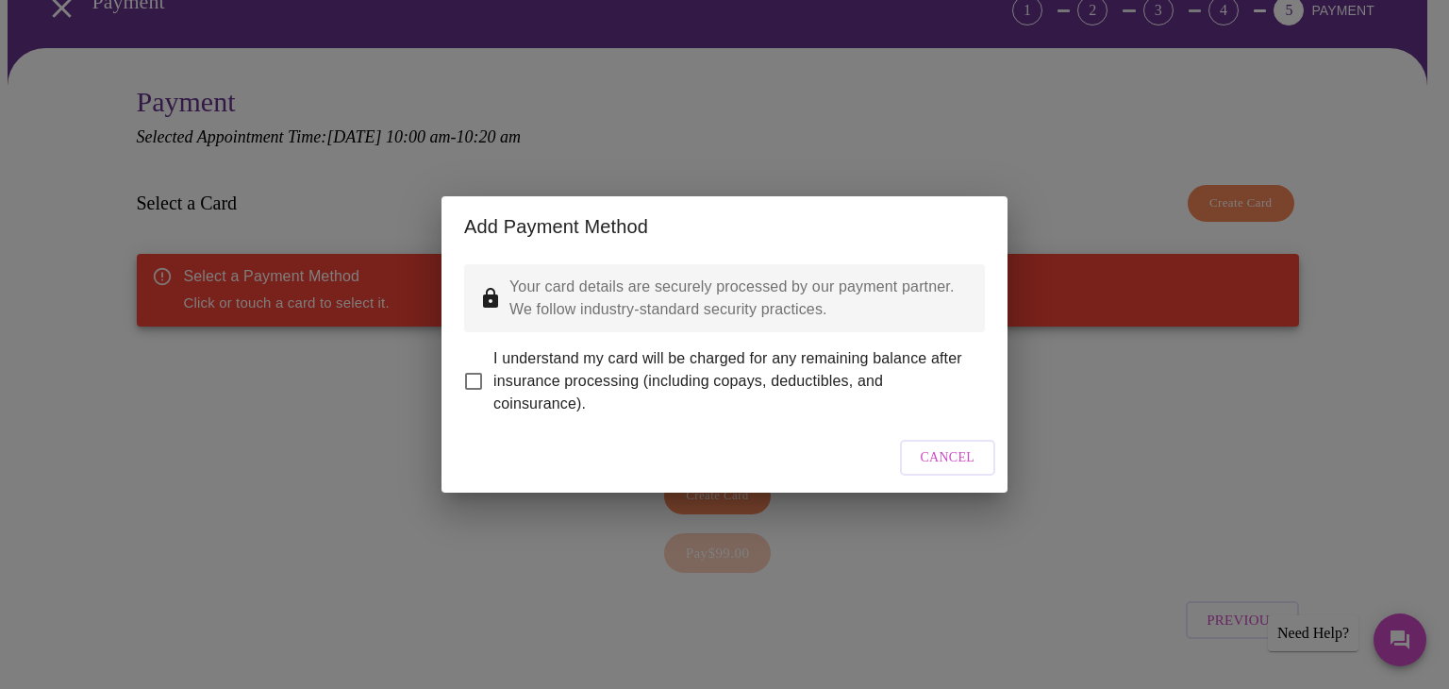
click at [474, 374] on input "I understand my card will be charged for any remaining balance after insurance …" at bounding box center [474, 381] width 40 height 40
checkbox input "true"
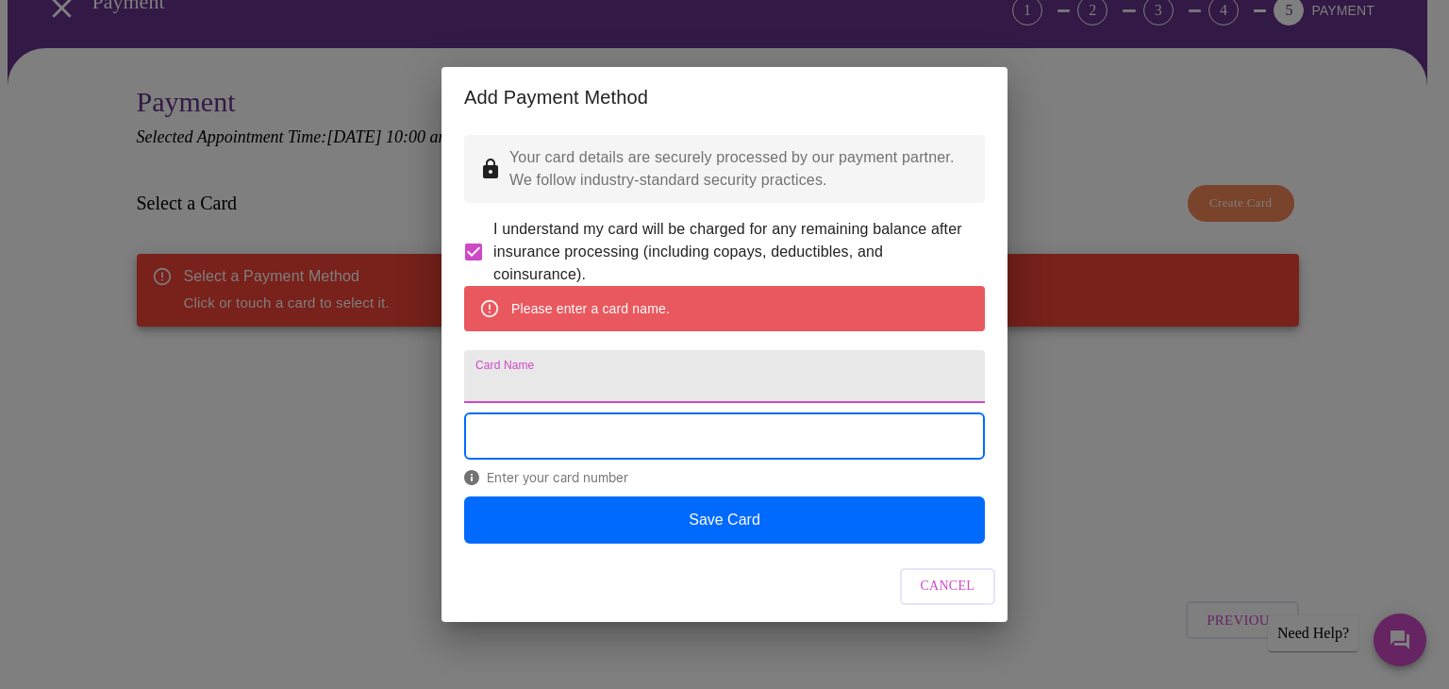
click at [514, 387] on input "Card Name" at bounding box center [724, 376] width 521 height 53
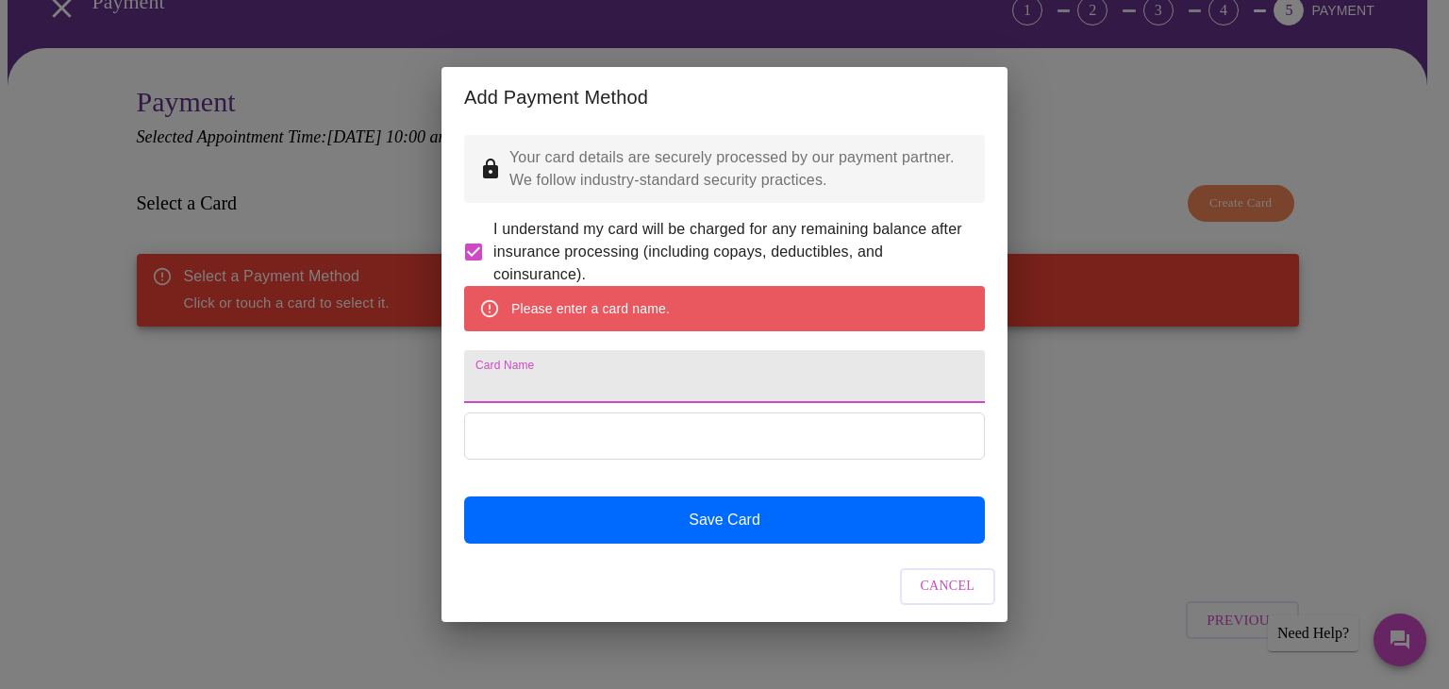
drag, startPoint x: 514, startPoint y: 387, endPoint x: 485, endPoint y: 422, distance: 45.5
click at [485, 422] on div "Please enter a card name. Card Name Save Card" at bounding box center [724, 415] width 521 height 258
type input "<"
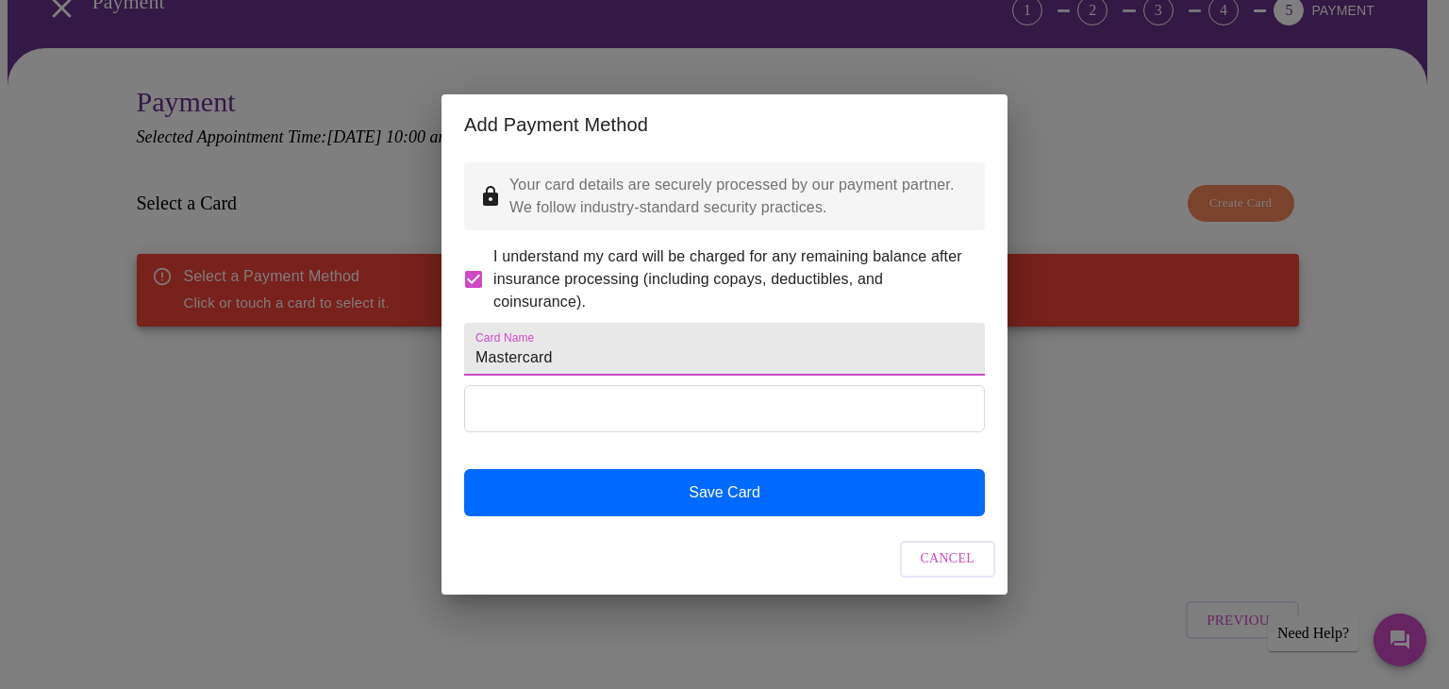
type input "Mastercard"
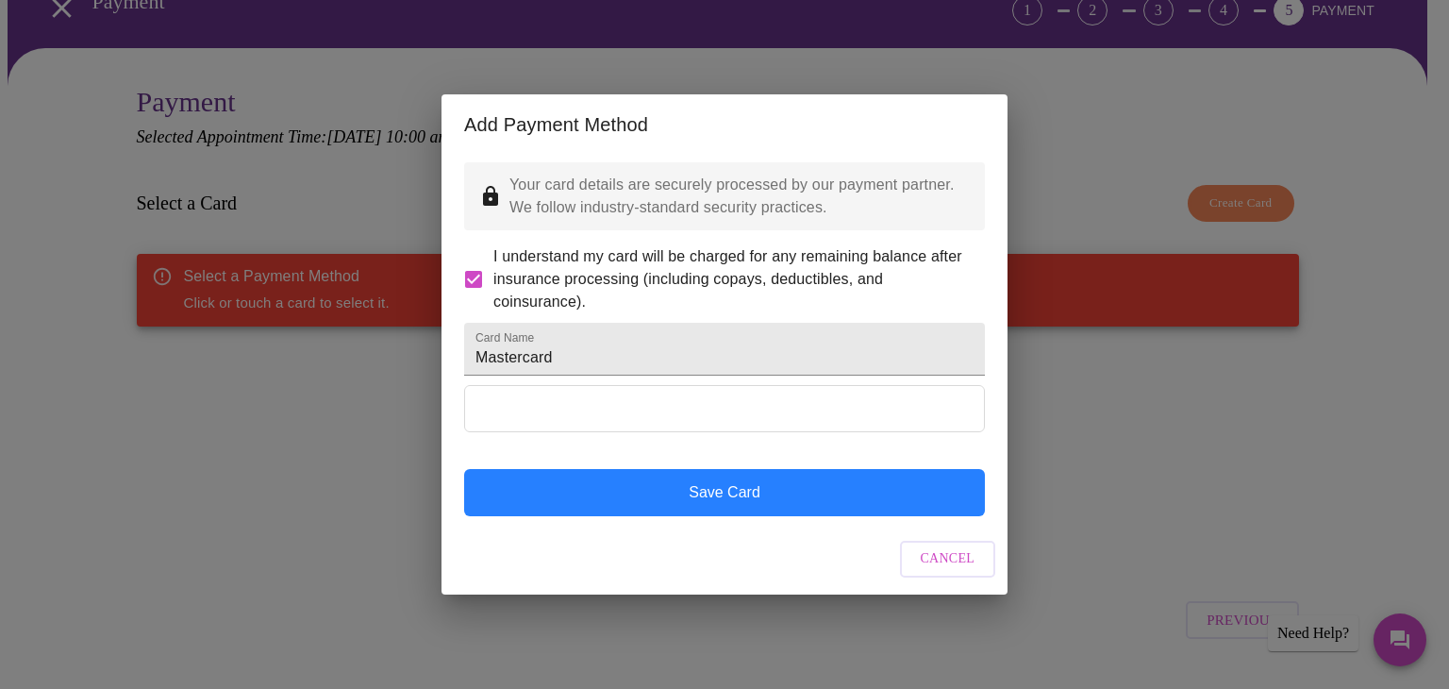
click at [603, 516] on button "Save Card" at bounding box center [724, 492] width 521 height 47
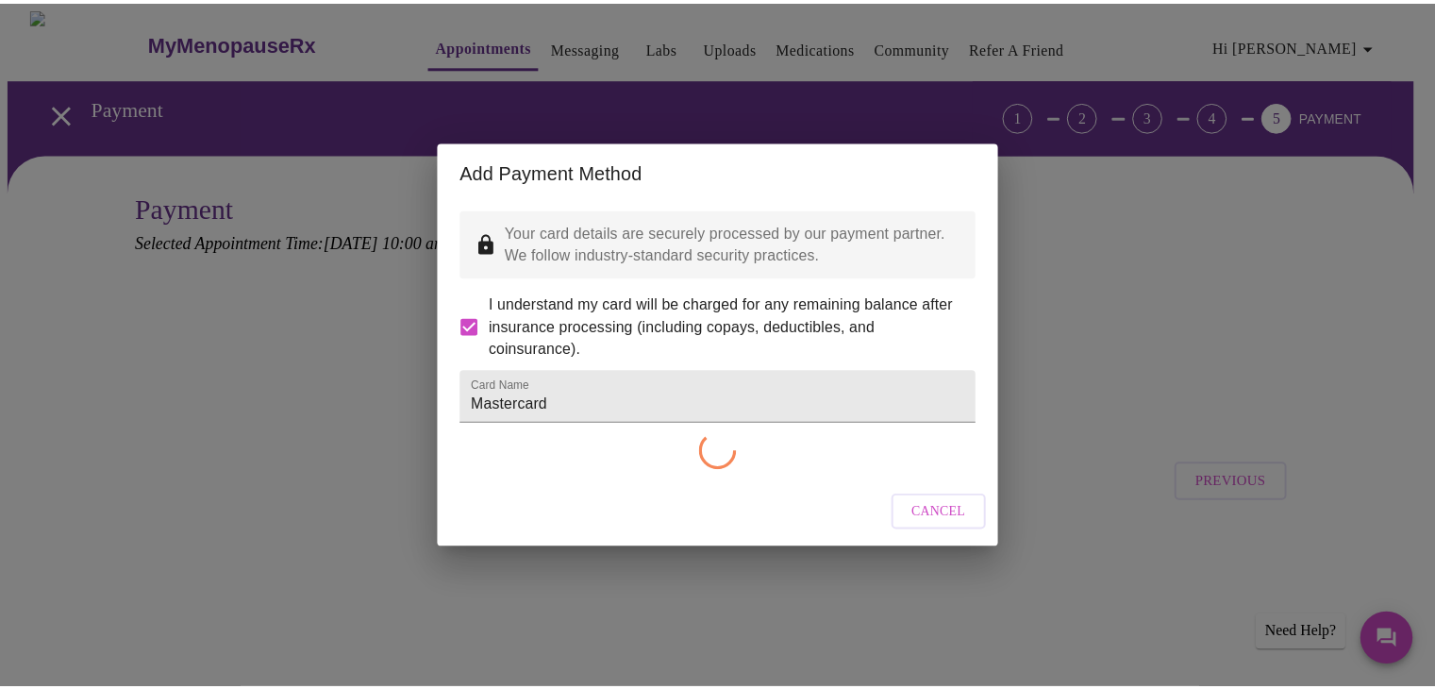
scroll to position [0, 0]
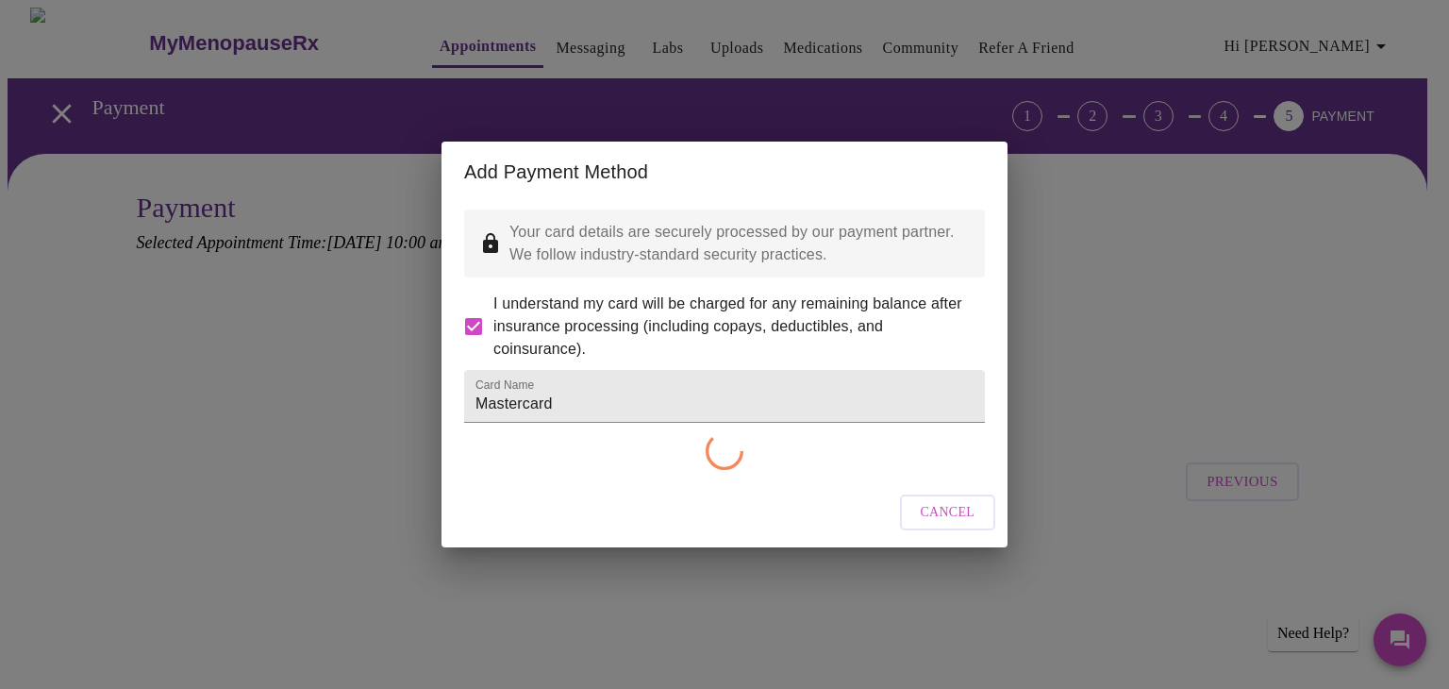
checkbox input "false"
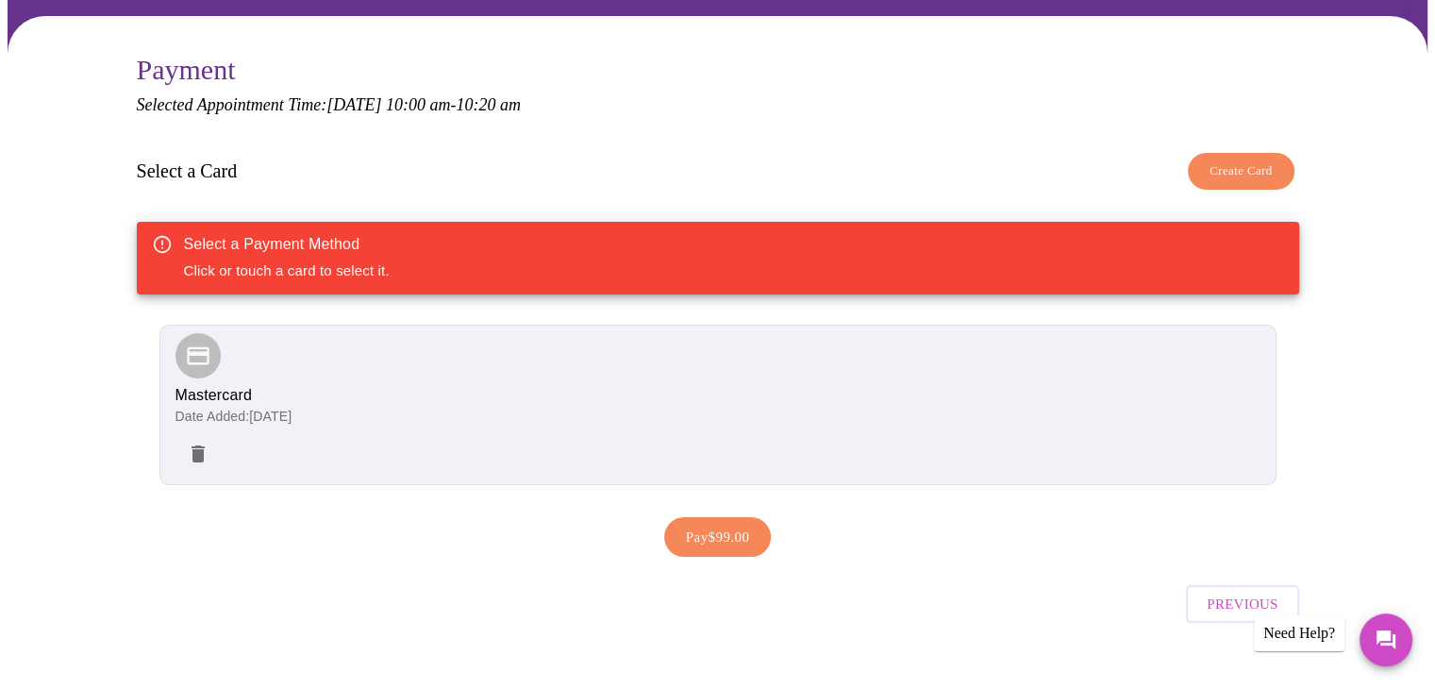
scroll to position [158, 0]
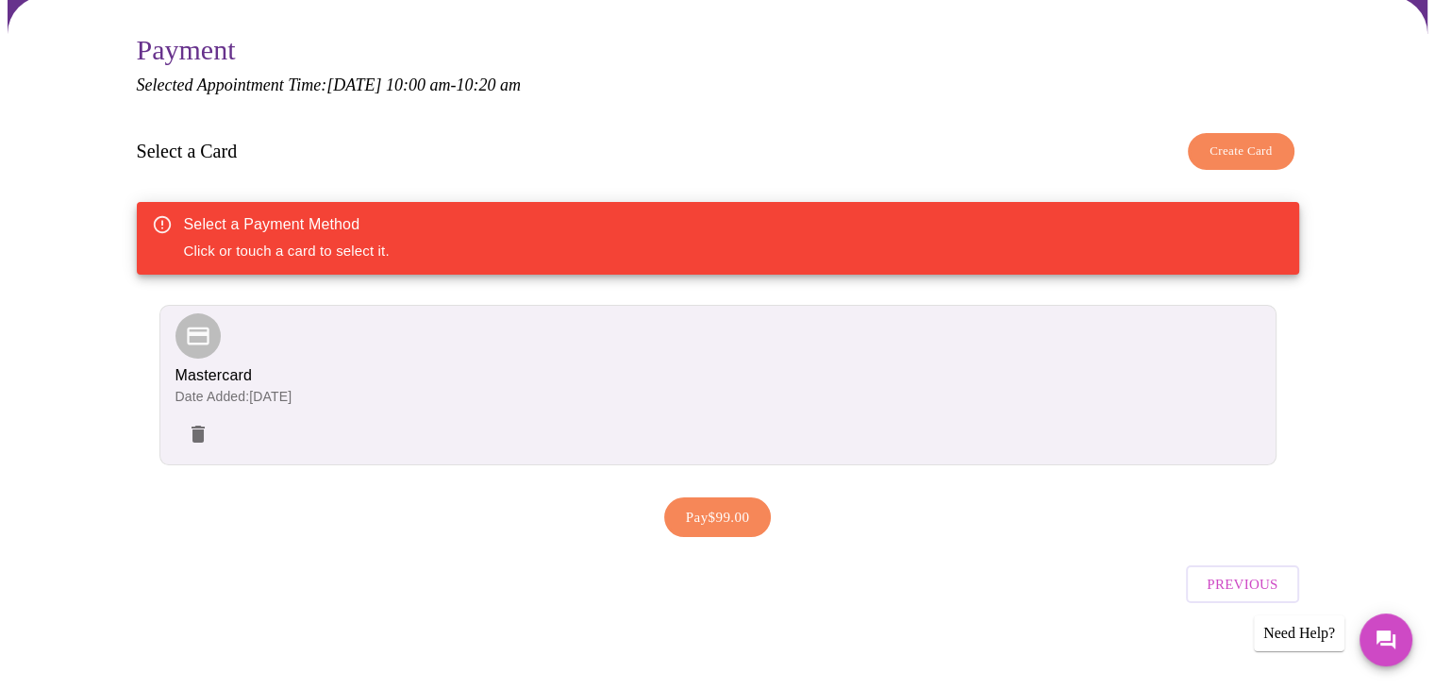
click at [226, 367] on span "Mastercard" at bounding box center [213, 375] width 77 height 16
click at [203, 323] on icon at bounding box center [198, 336] width 26 height 26
click at [714, 520] on span "Pay $99.00" at bounding box center [718, 517] width 64 height 25
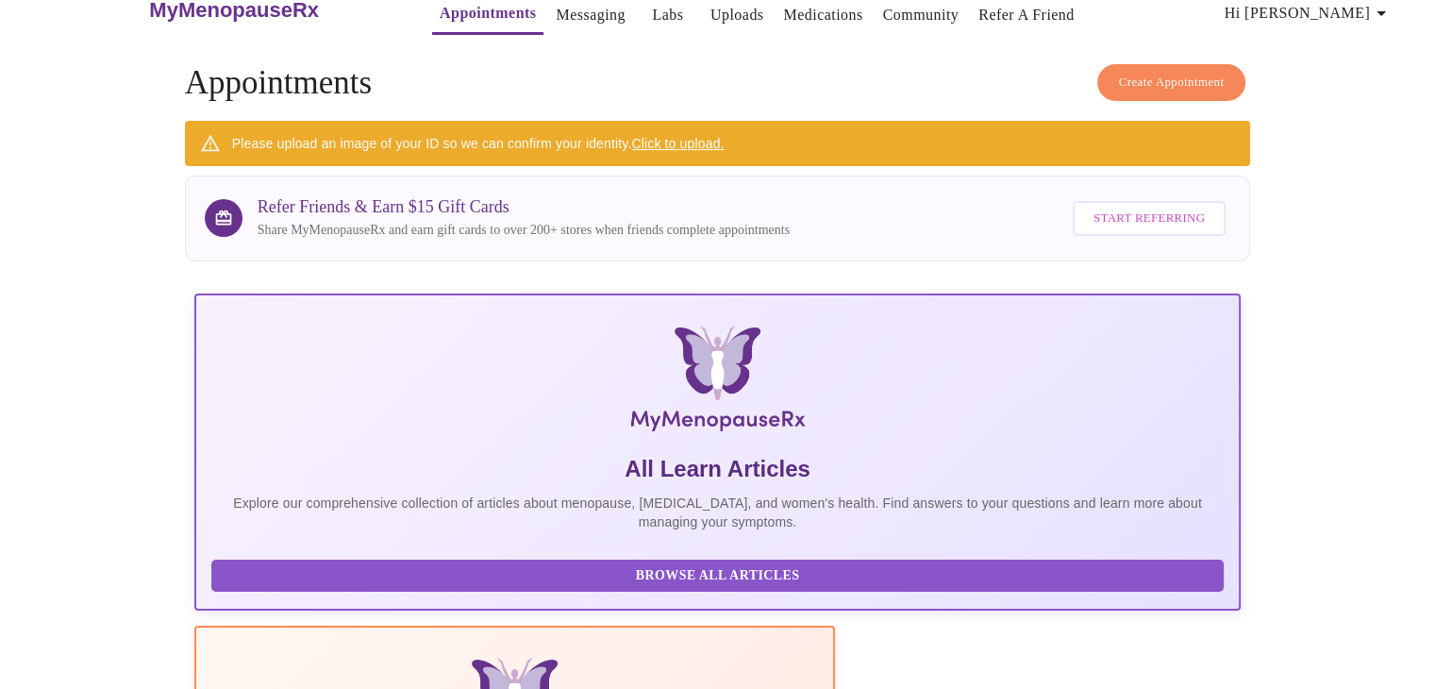
scroll to position [26, 0]
